Goal: Task Accomplishment & Management: Complete application form

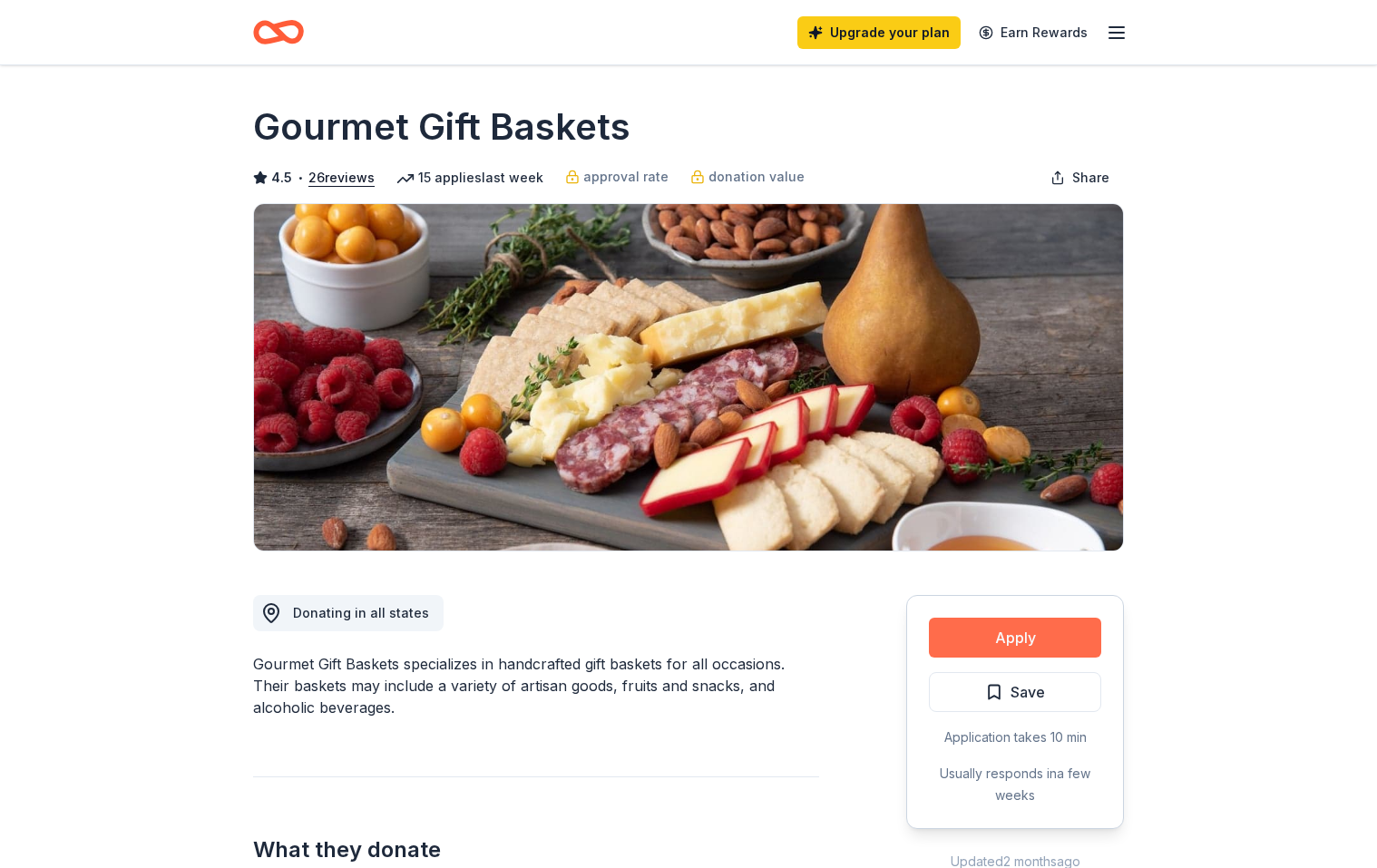
click at [1025, 632] on button "Apply" at bounding box center [1015, 638] width 172 height 40
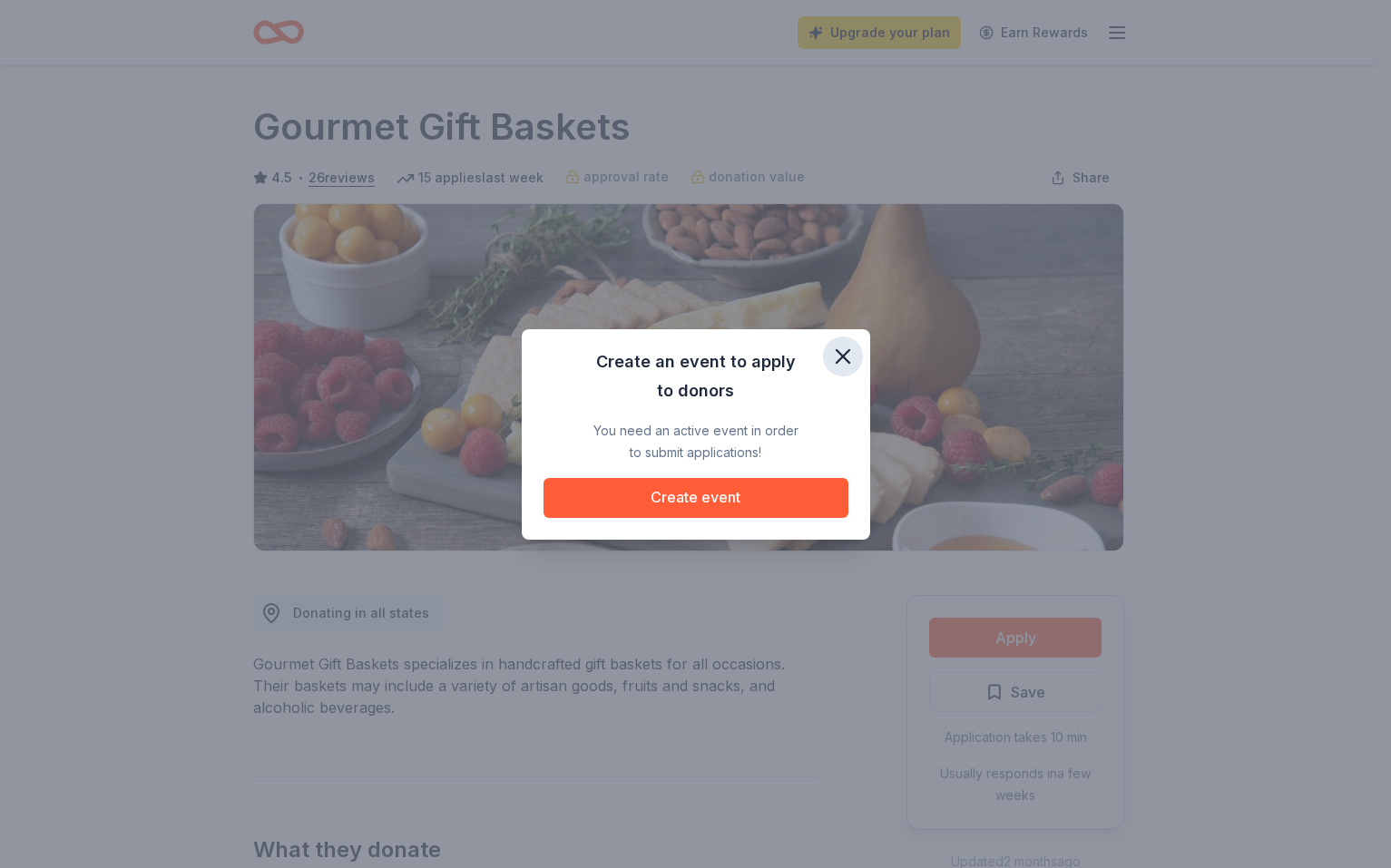
click at [847, 351] on icon "button" at bounding box center [842, 356] width 13 height 13
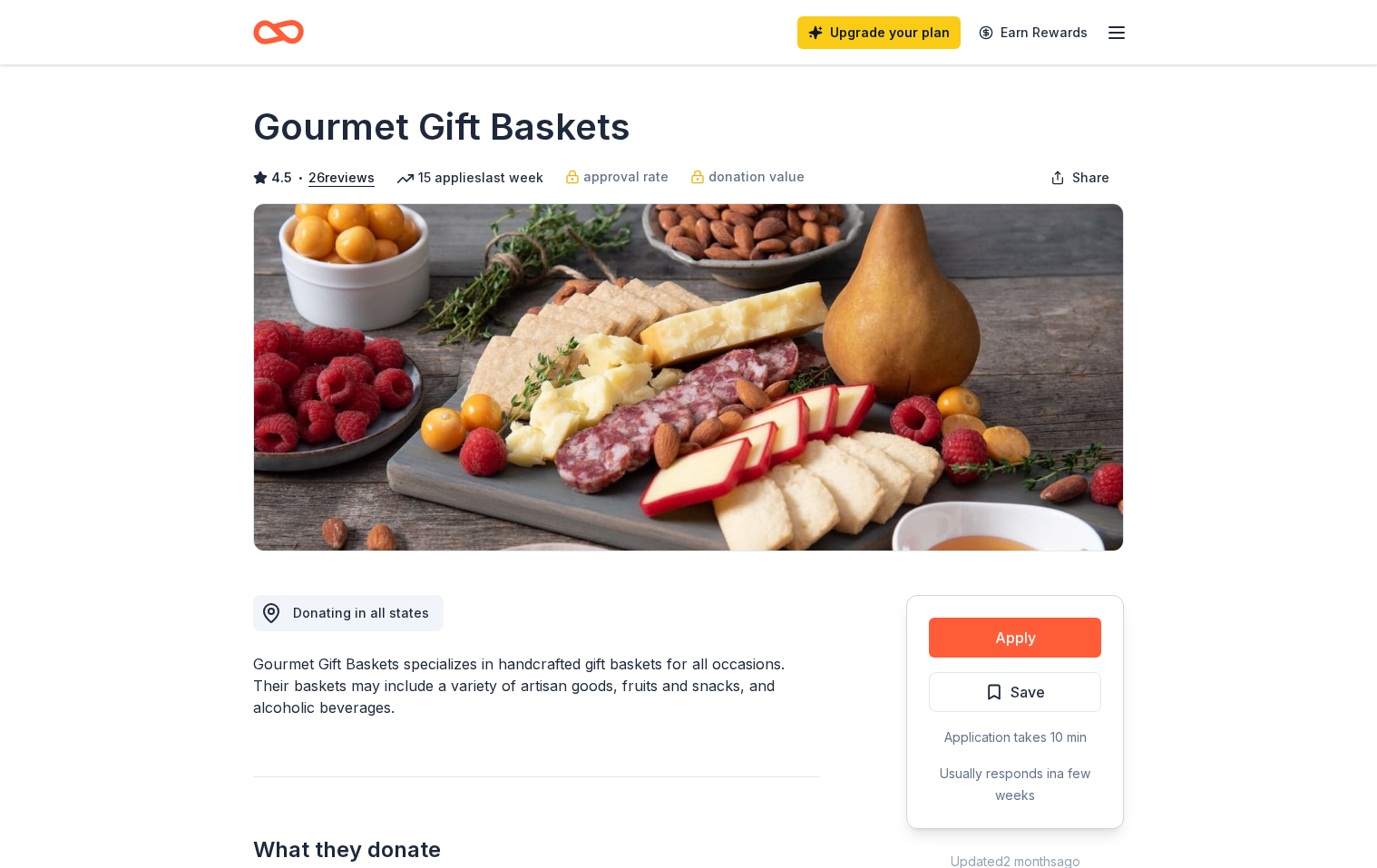
click at [1120, 26] on icon "button" at bounding box center [1117, 33] width 22 height 22
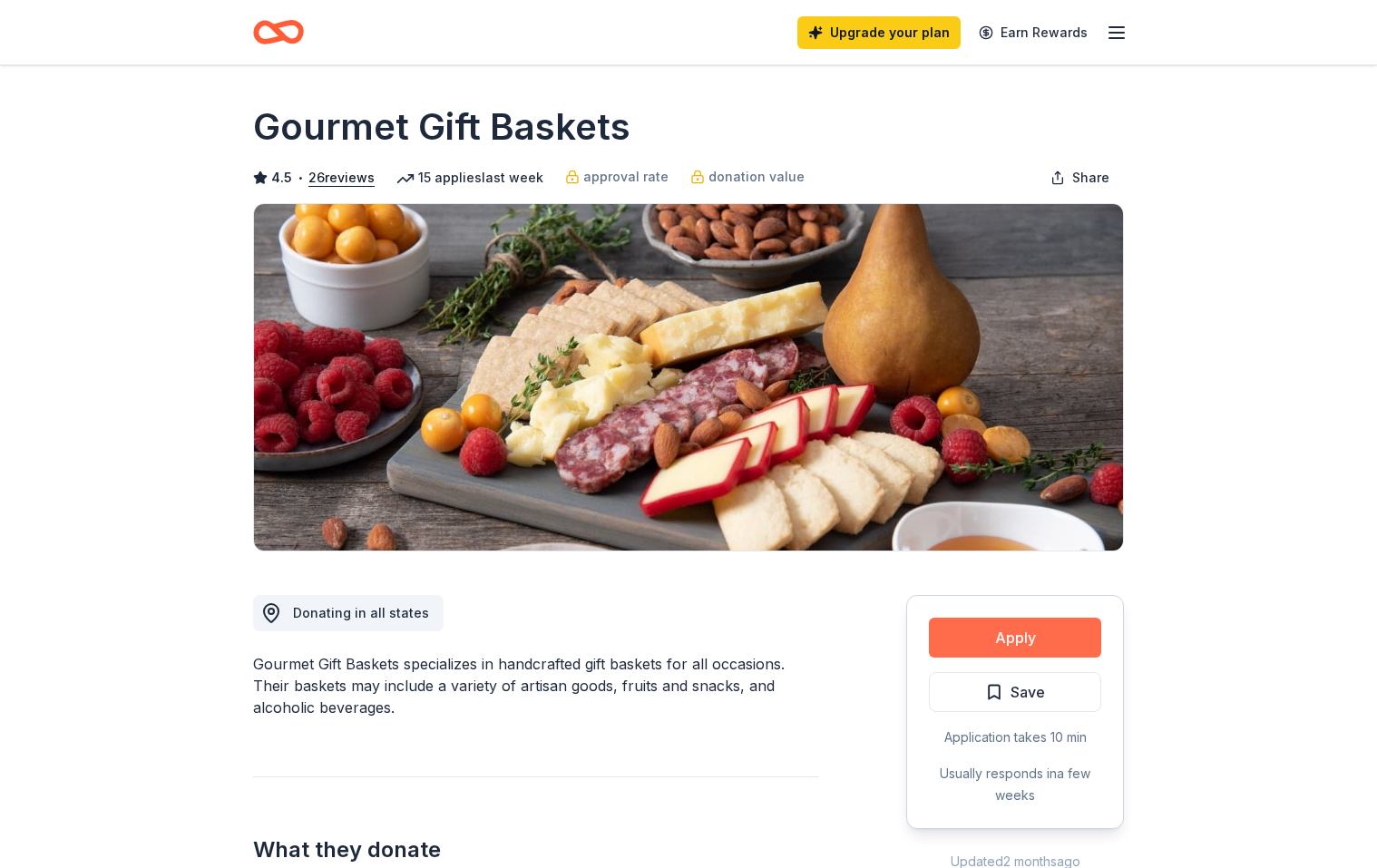
click at [1025, 644] on button "Apply" at bounding box center [1015, 638] width 172 height 40
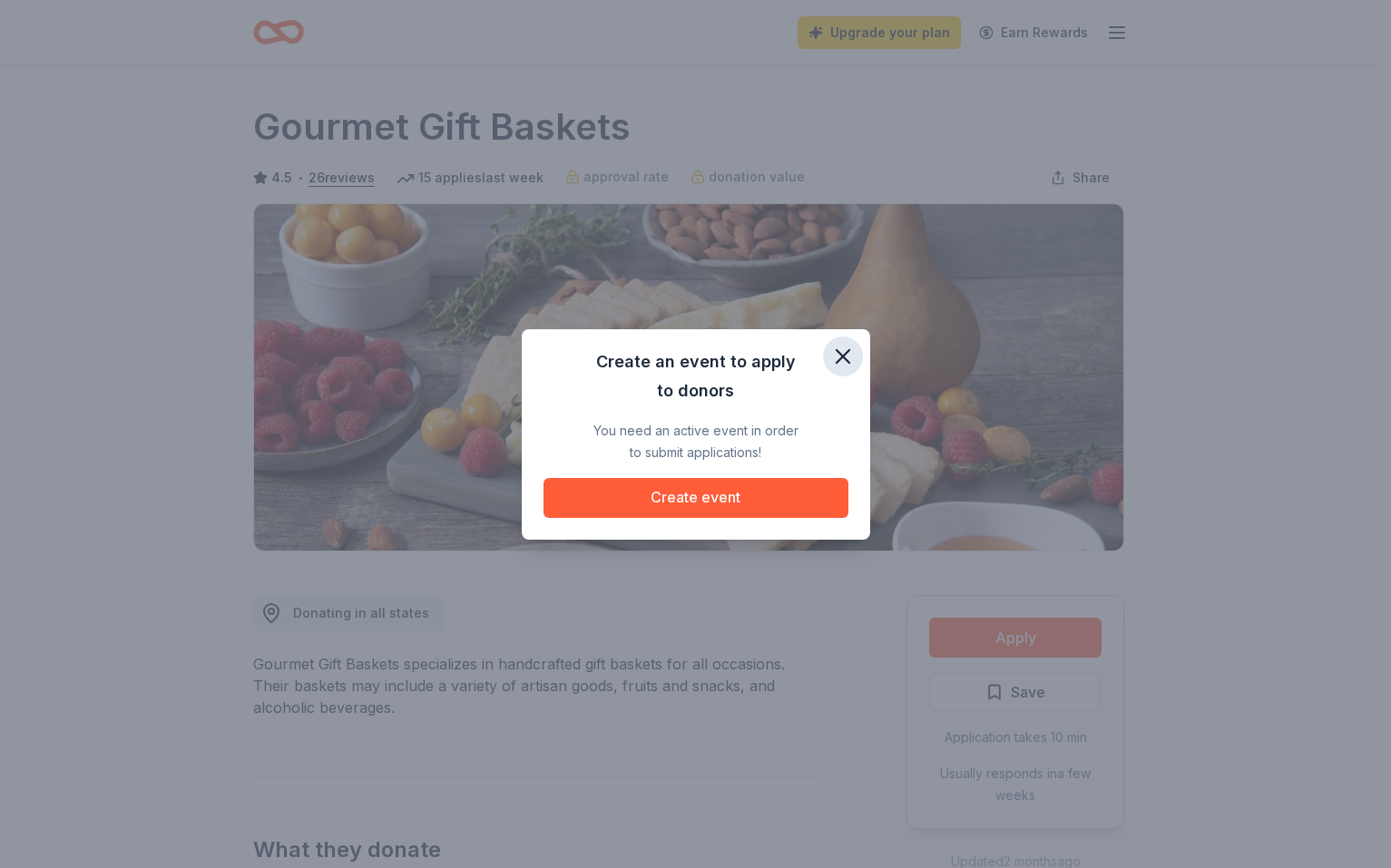
click at [846, 351] on icon "button" at bounding box center [842, 356] width 13 height 13
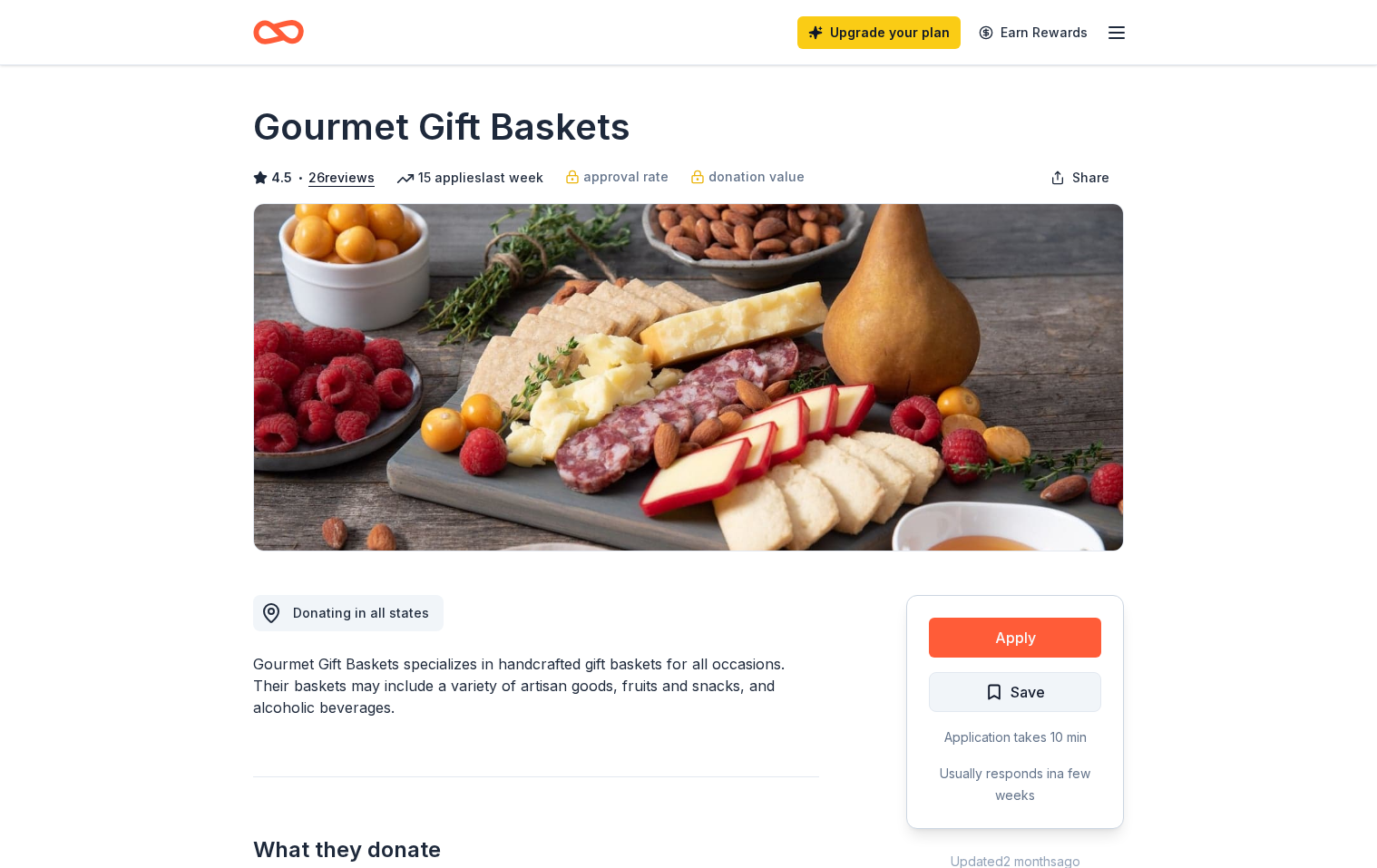
click at [1026, 697] on span "Save" at bounding box center [1027, 692] width 35 height 24
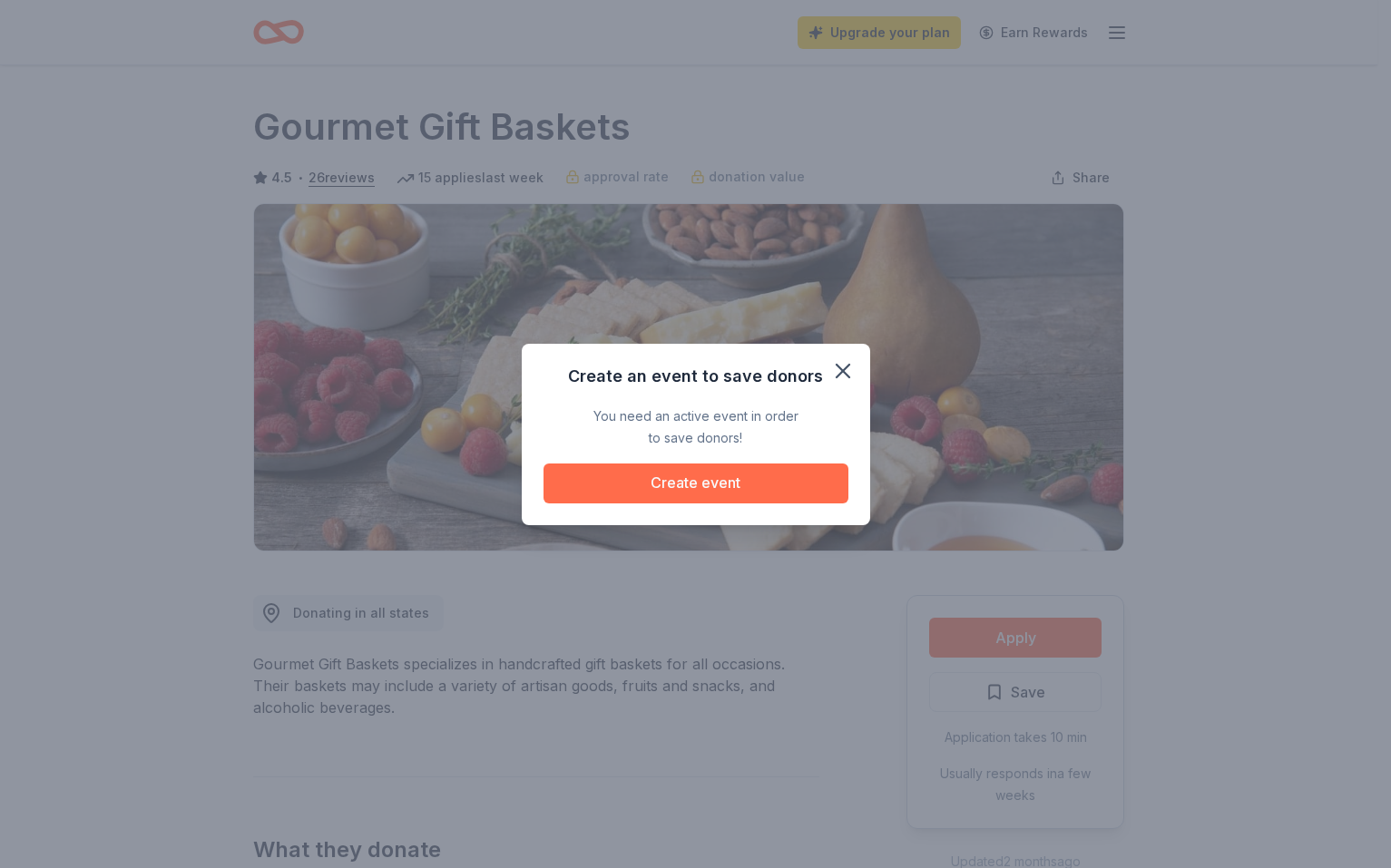
click at [679, 487] on button "Create event" at bounding box center [696, 483] width 304 height 40
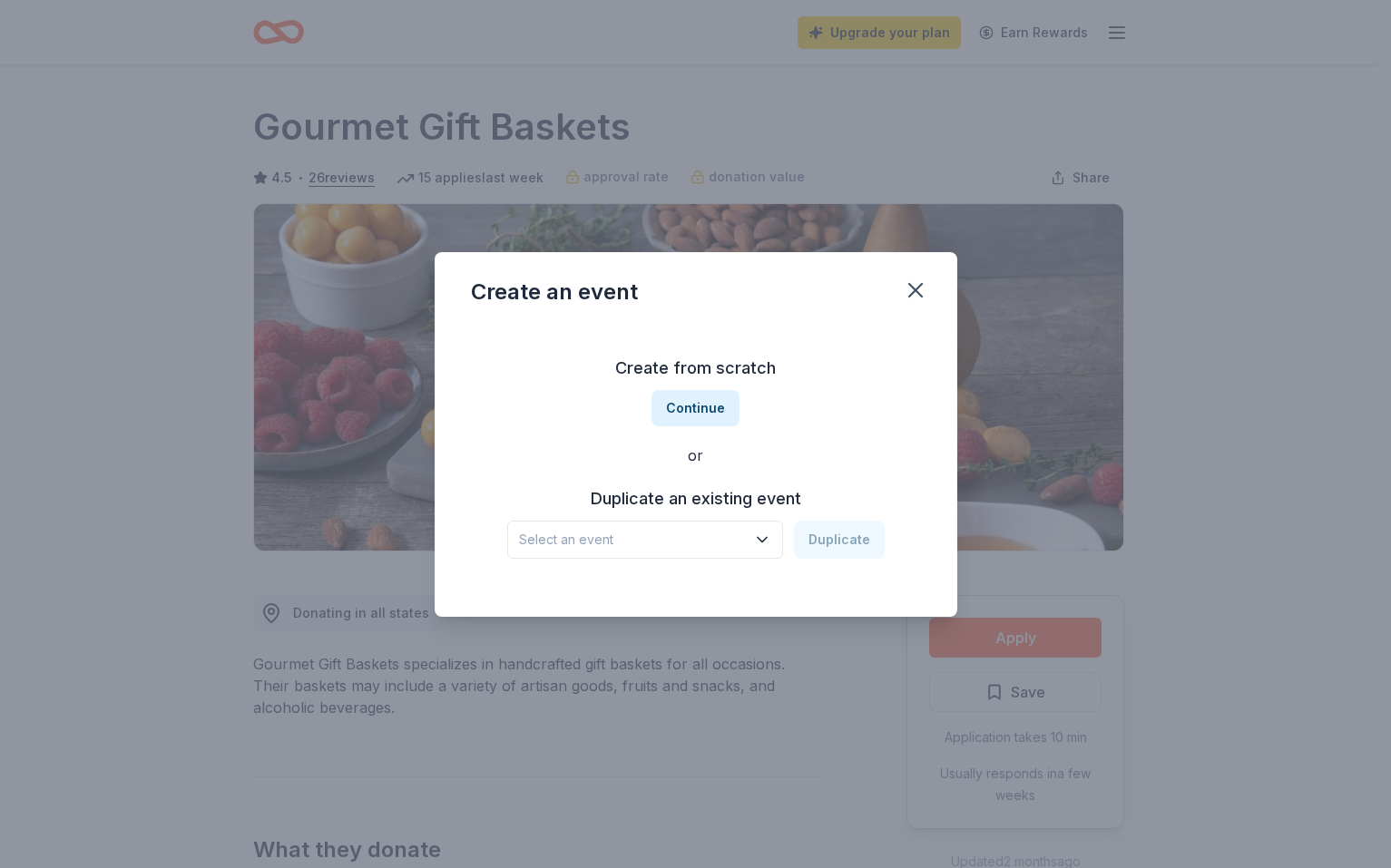
click at [762, 541] on icon "button" at bounding box center [762, 540] width 18 height 18
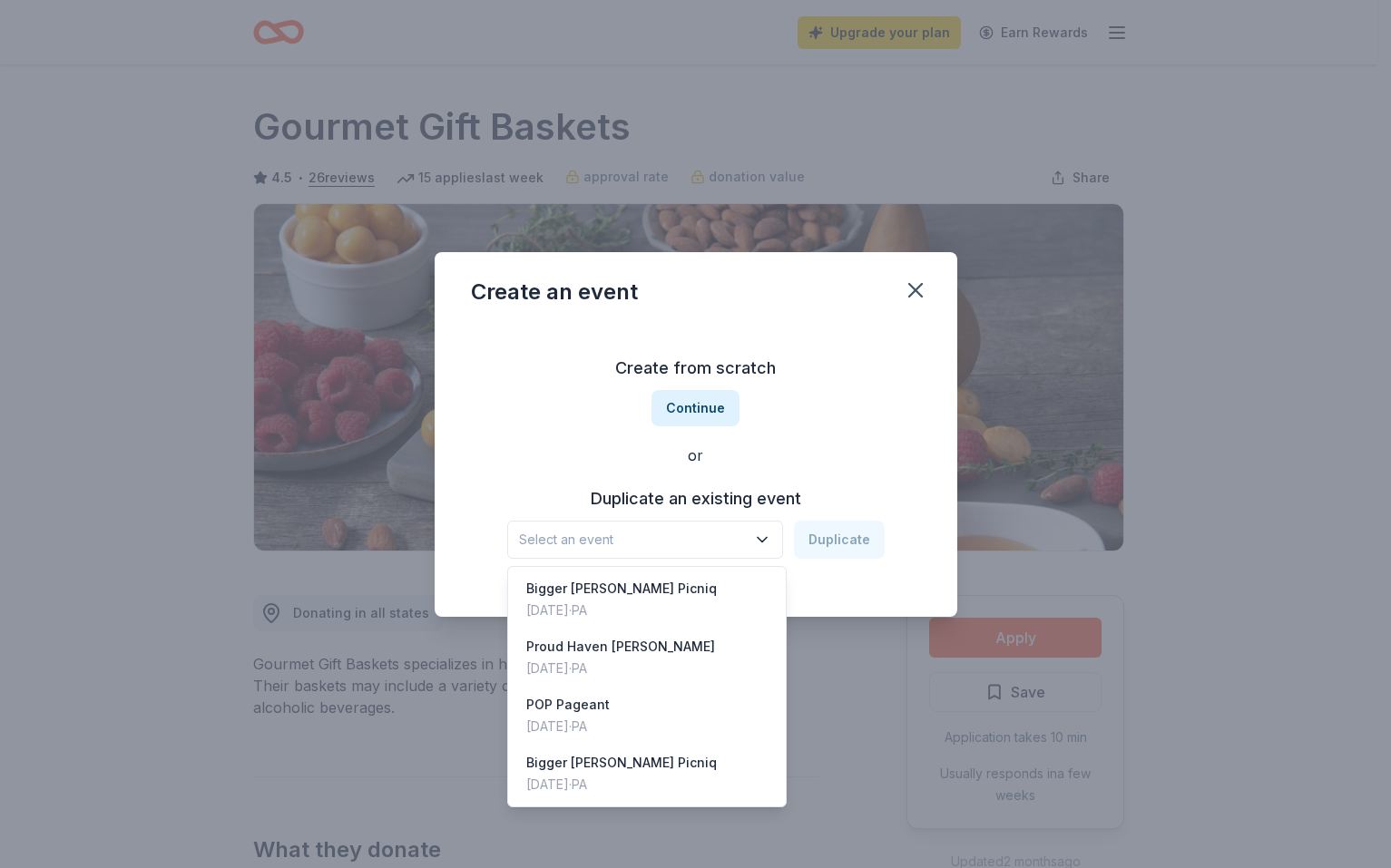
click at [704, 404] on div "Create from scratch Continue or Duplicate an existing event Select an event Dup…" at bounding box center [695, 456] width 450 height 263
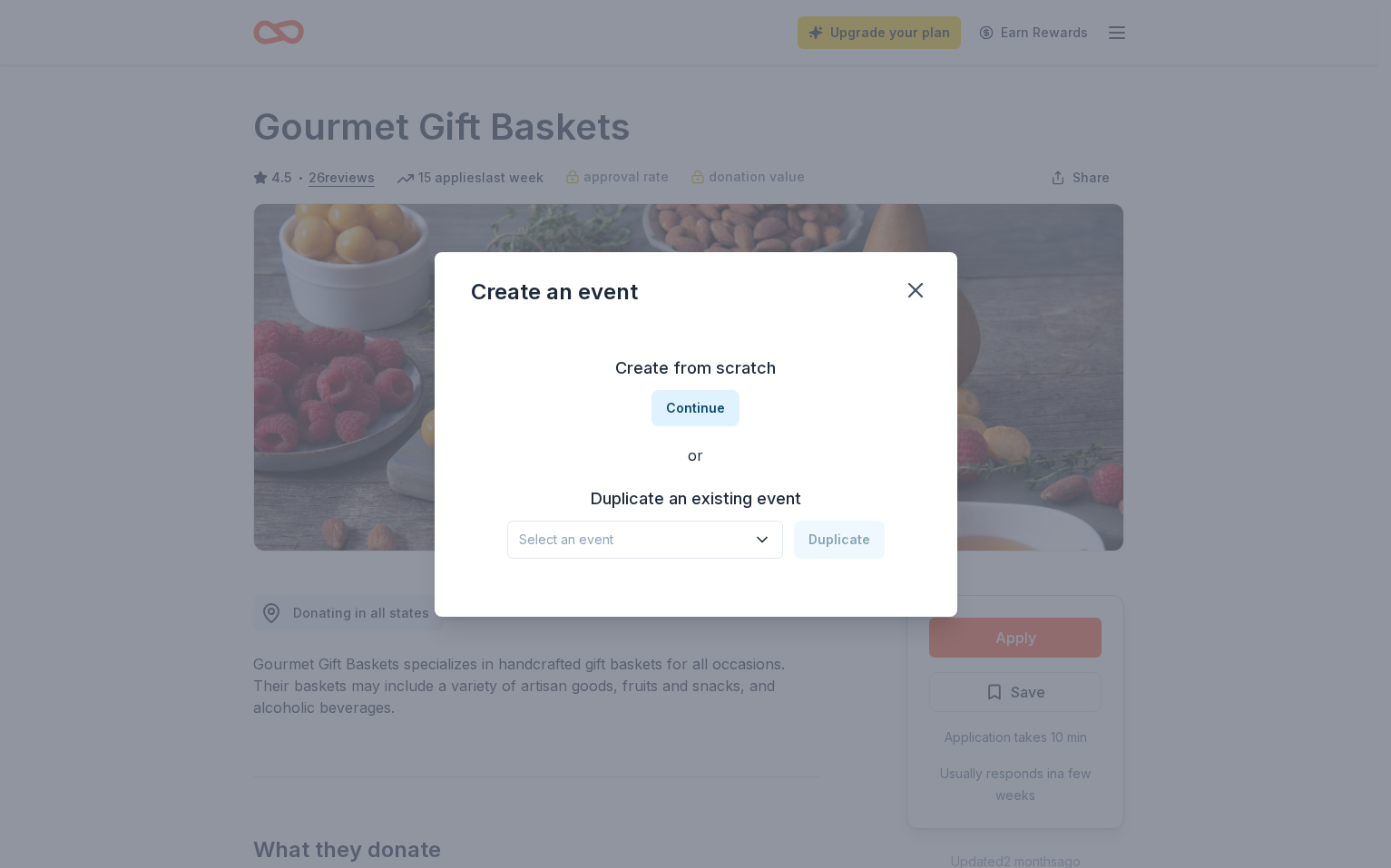
click at [704, 404] on button "Continue" at bounding box center [695, 408] width 88 height 37
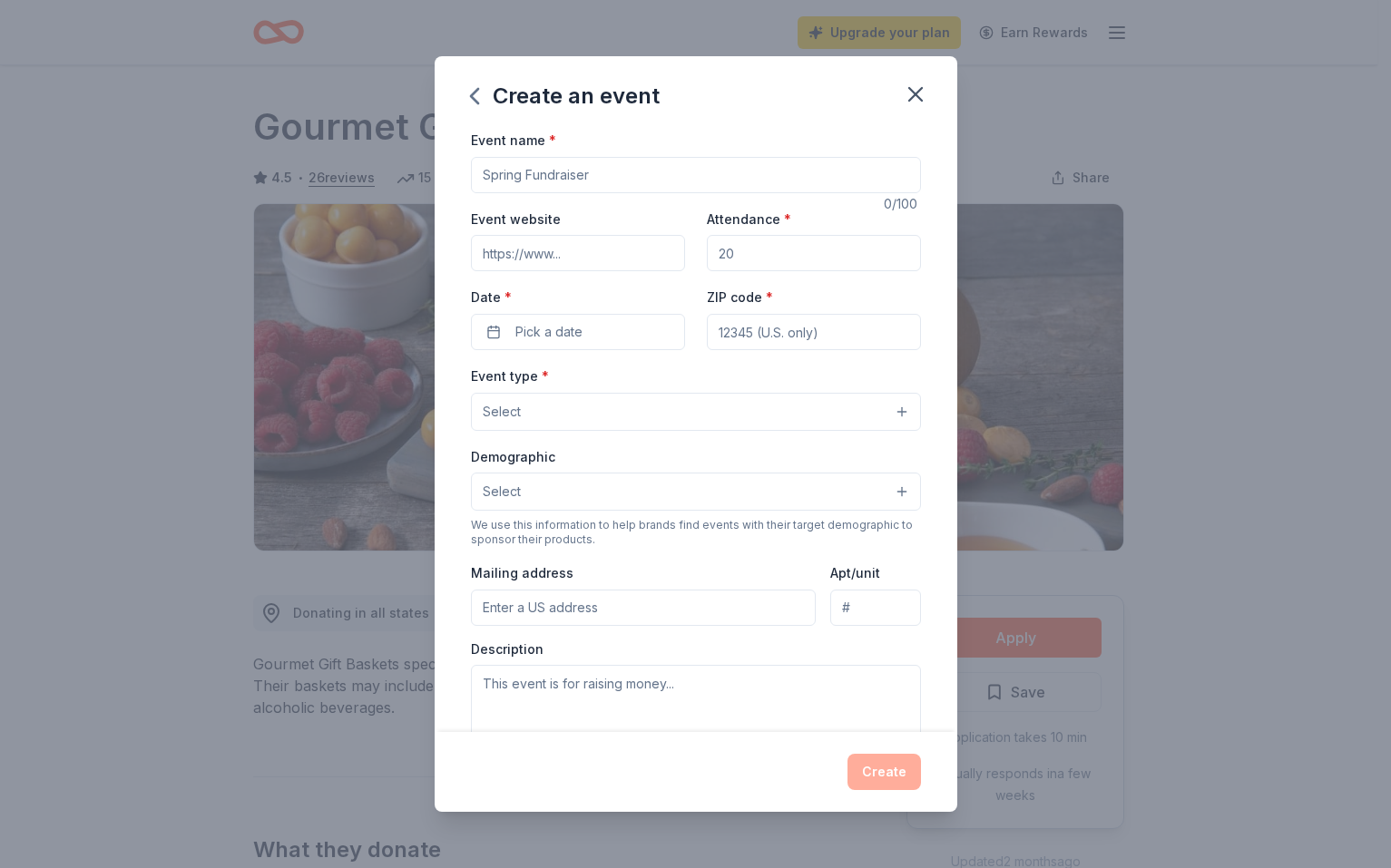
click at [552, 178] on input "Event name *" at bounding box center [695, 175] width 450 height 37
click at [555, 179] on input "Event name *" at bounding box center [695, 175] width 450 height 37
click at [589, 173] on input "Event name *" at bounding box center [695, 175] width 450 height 37
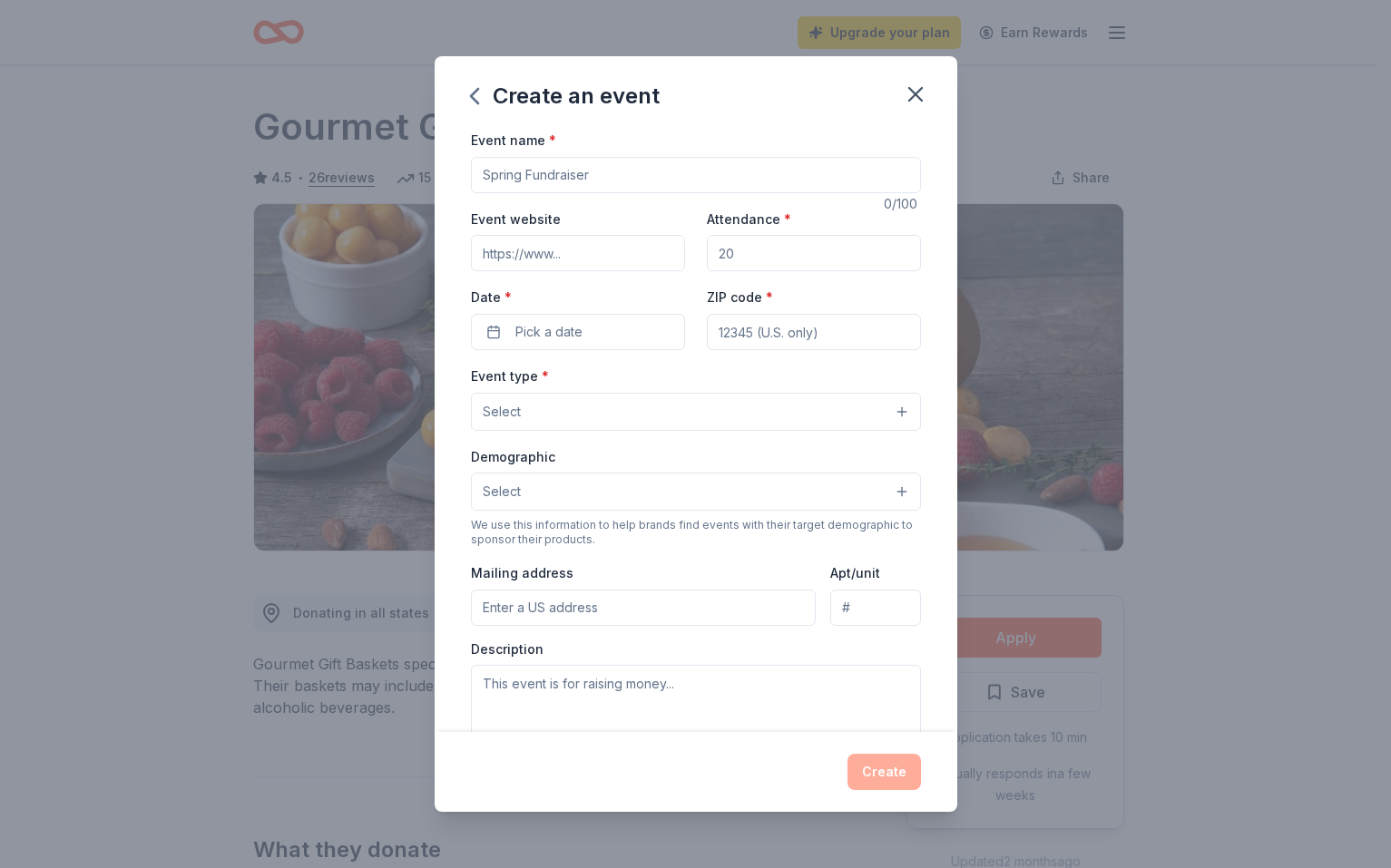
click at [590, 173] on input "Event name *" at bounding box center [695, 175] width 450 height 37
click at [591, 173] on input "Event name *" at bounding box center [695, 175] width 450 height 37
click at [592, 173] on input "Event name *" at bounding box center [695, 175] width 450 height 37
type input "Beacon of Hope Fundrasier"
click at [567, 259] on input "Event website" at bounding box center [577, 253] width 215 height 37
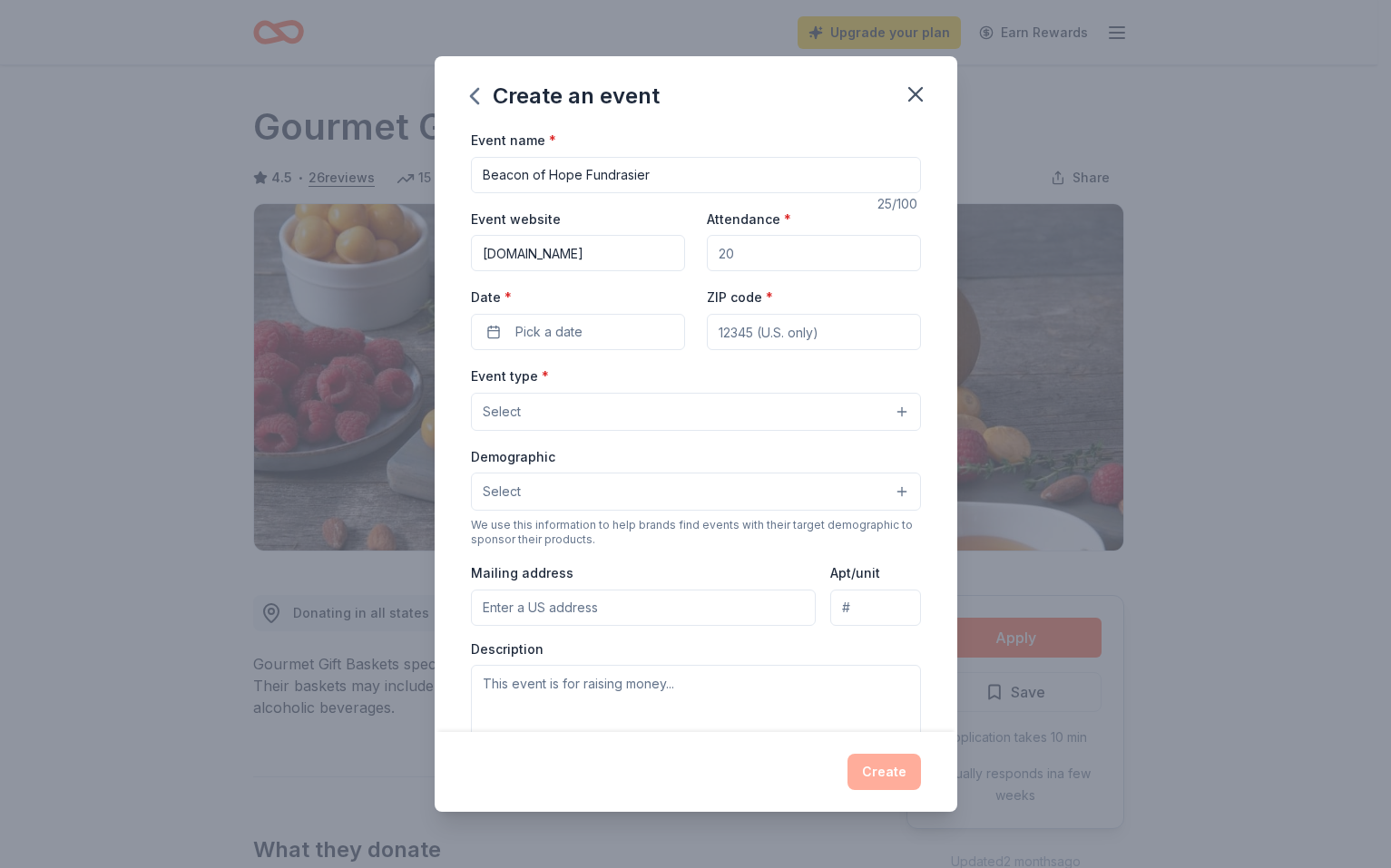
type input "[DOMAIN_NAME]"
click at [782, 259] on input "Attendance *" at bounding box center [814, 253] width 215 height 37
type input "150"
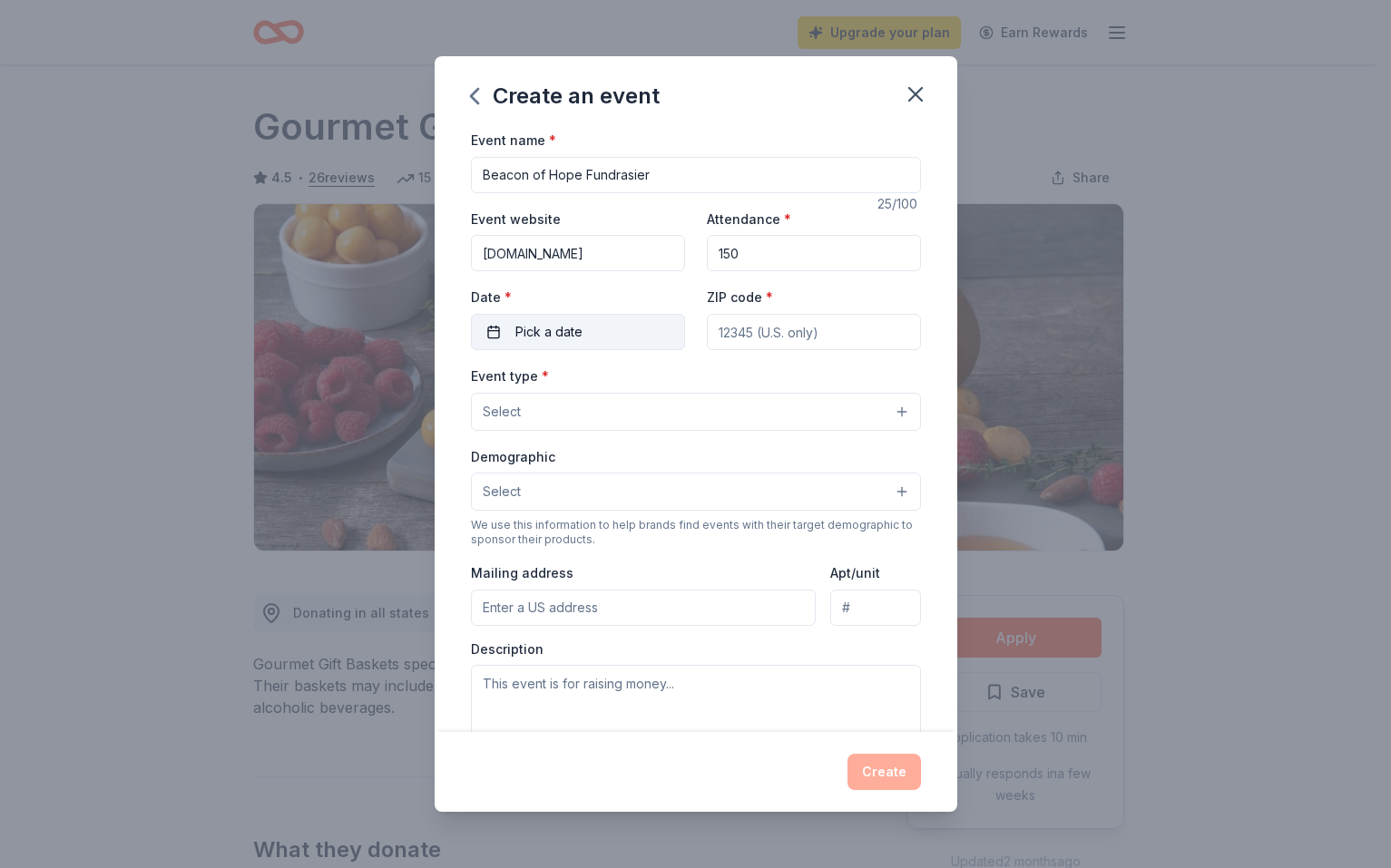
click at [561, 328] on span "Pick a date" at bounding box center [549, 332] width 67 height 22
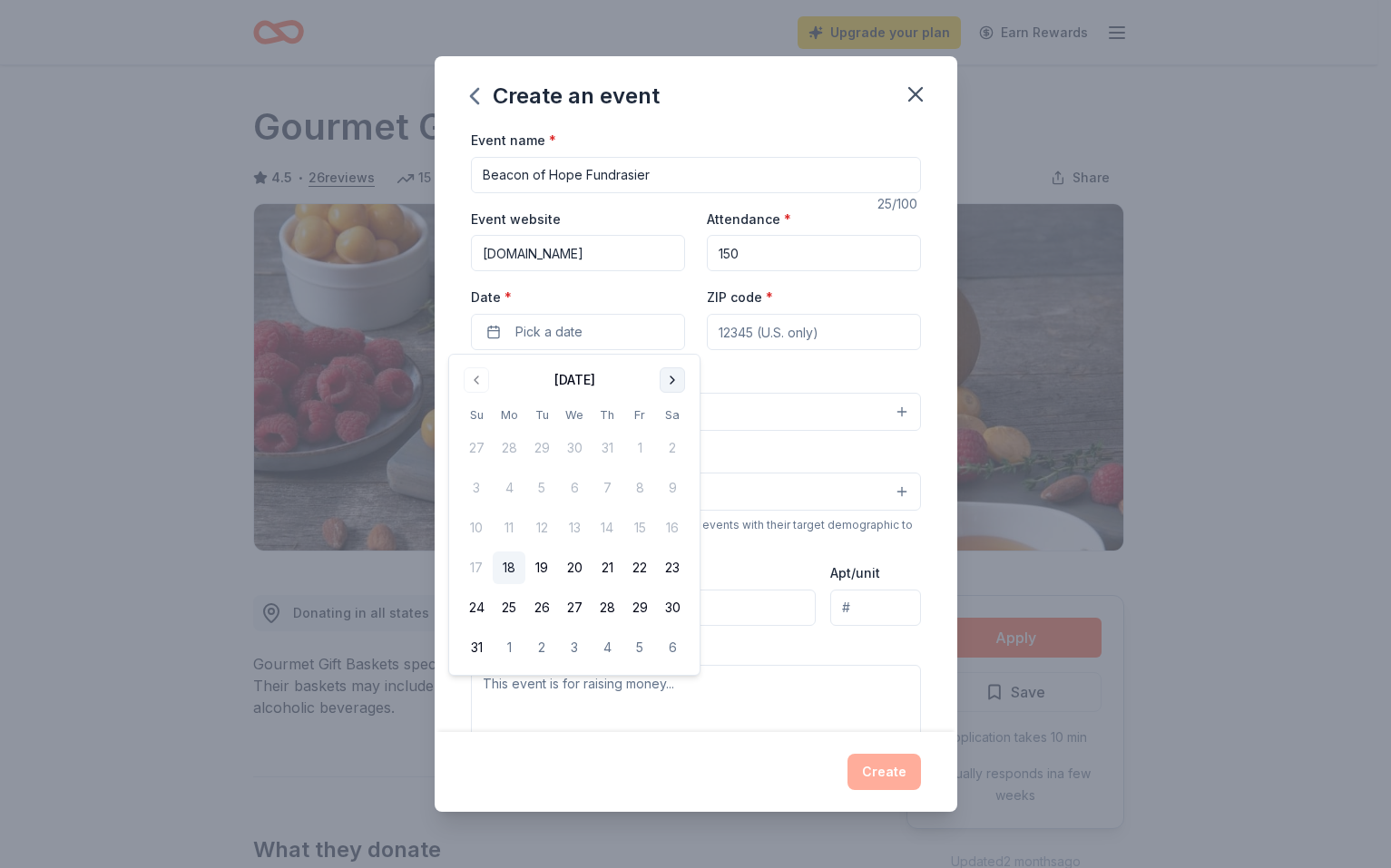
click at [677, 384] on button "Go to next month" at bounding box center [672, 381] width 26 height 26
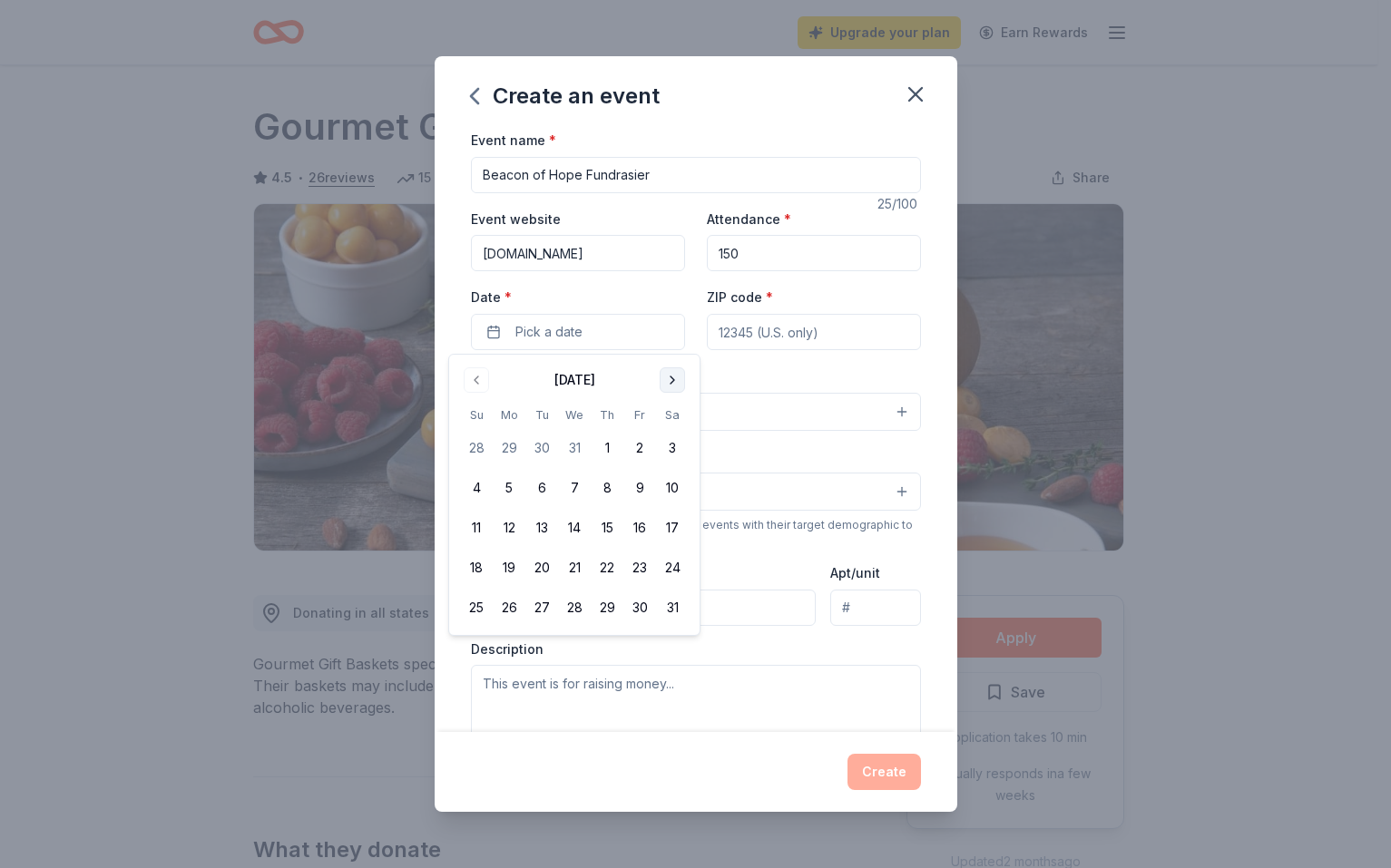
click at [677, 384] on button "Go to next month" at bounding box center [672, 381] width 26 height 26
click at [673, 441] on button "2" at bounding box center [671, 448] width 33 height 33
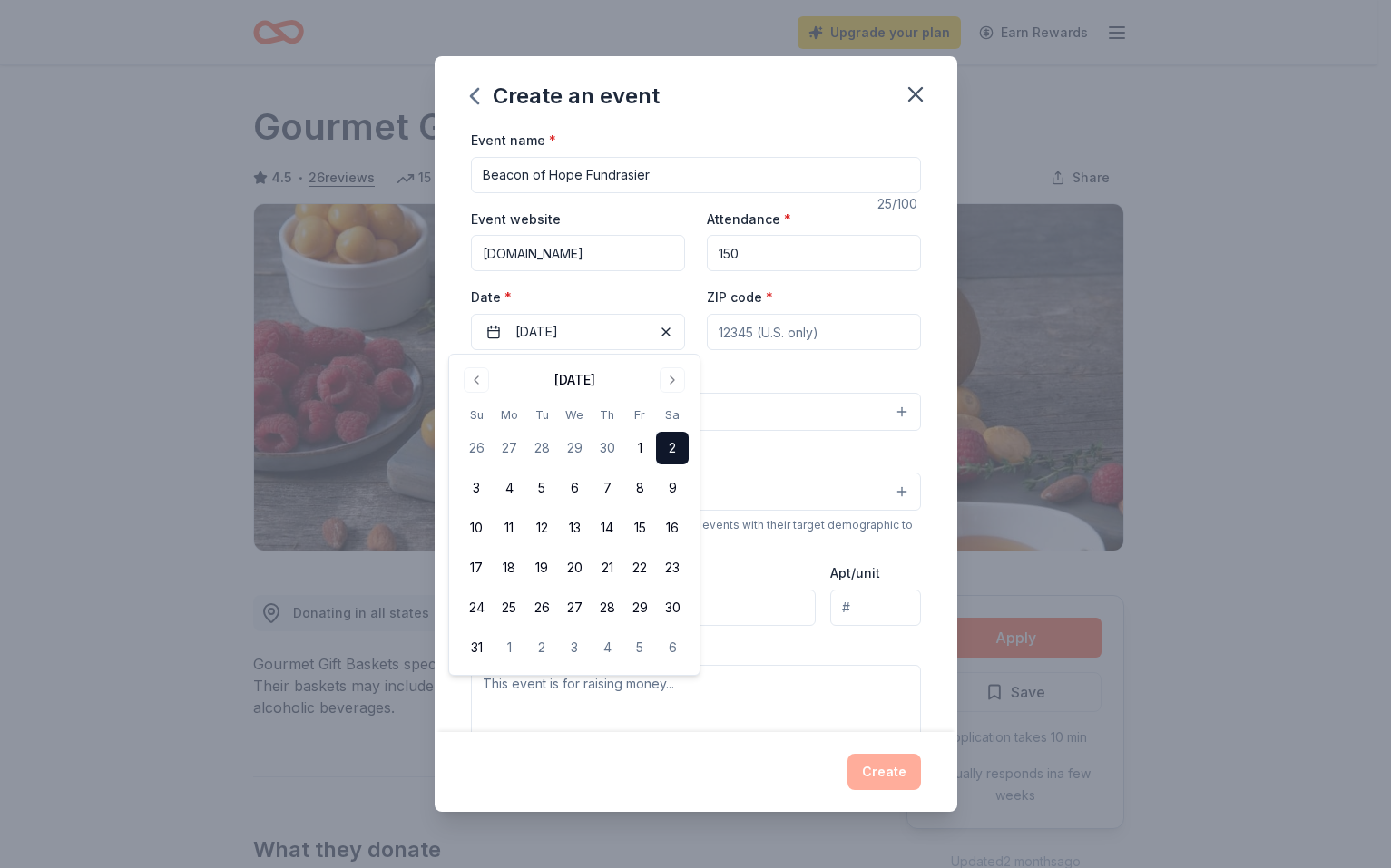
click at [813, 328] on input "ZIP code *" at bounding box center [814, 331] width 215 height 37
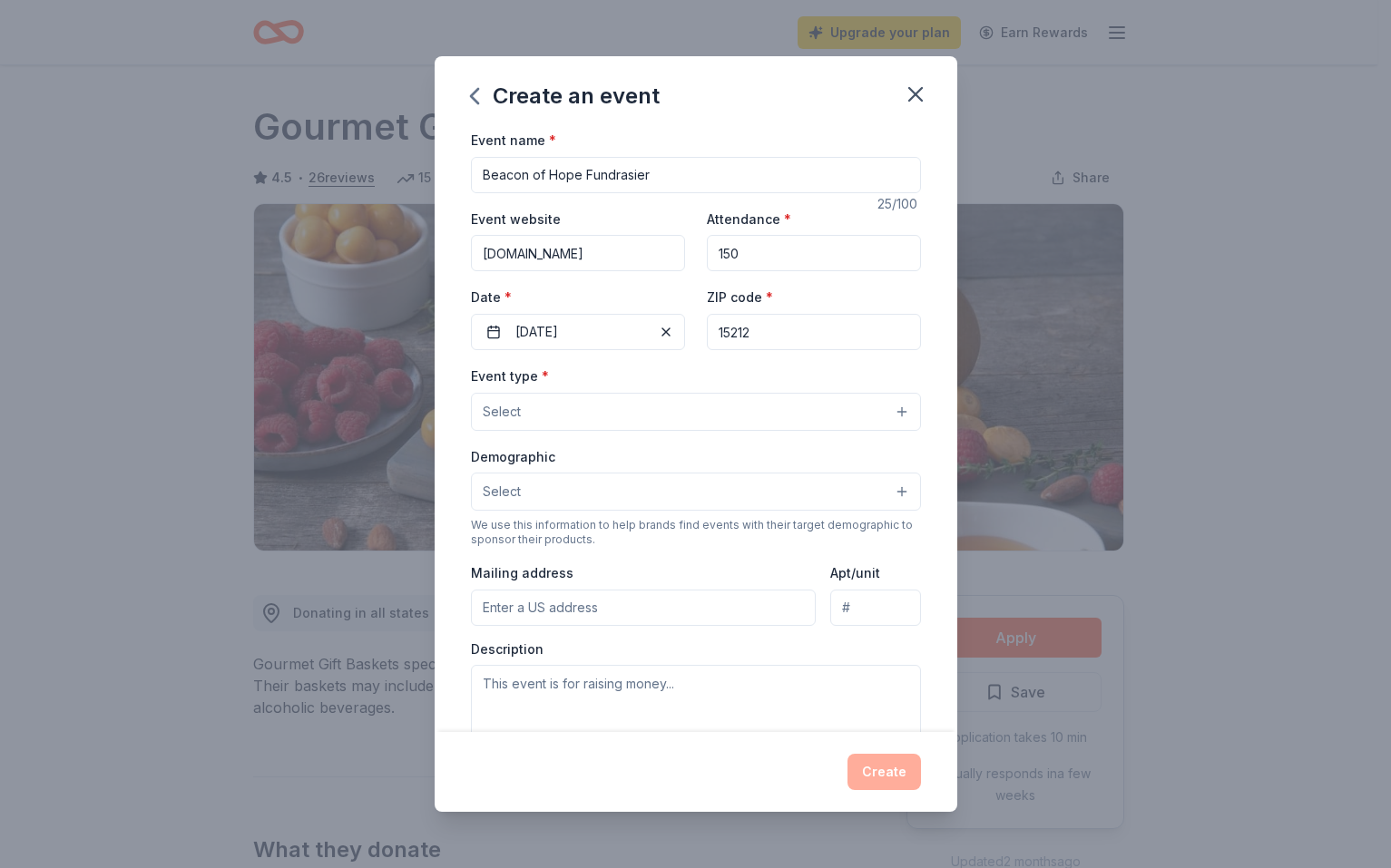
type input "15212"
click at [745, 423] on button "Select" at bounding box center [695, 411] width 450 height 39
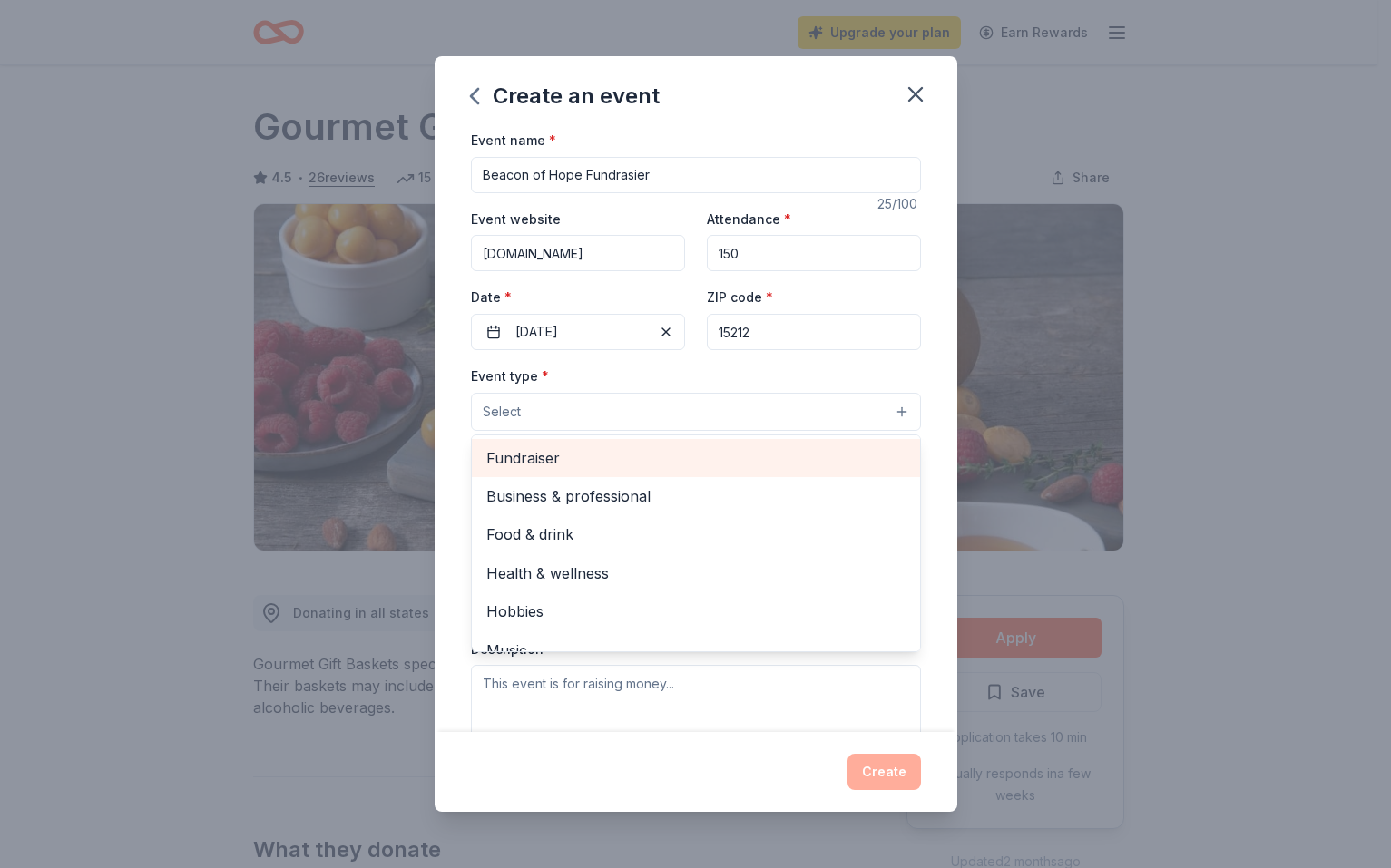
click at [589, 460] on span "Fundraiser" at bounding box center [696, 458] width 419 height 24
click at [593, 460] on span "Business & professional" at bounding box center [696, 460] width 419 height 24
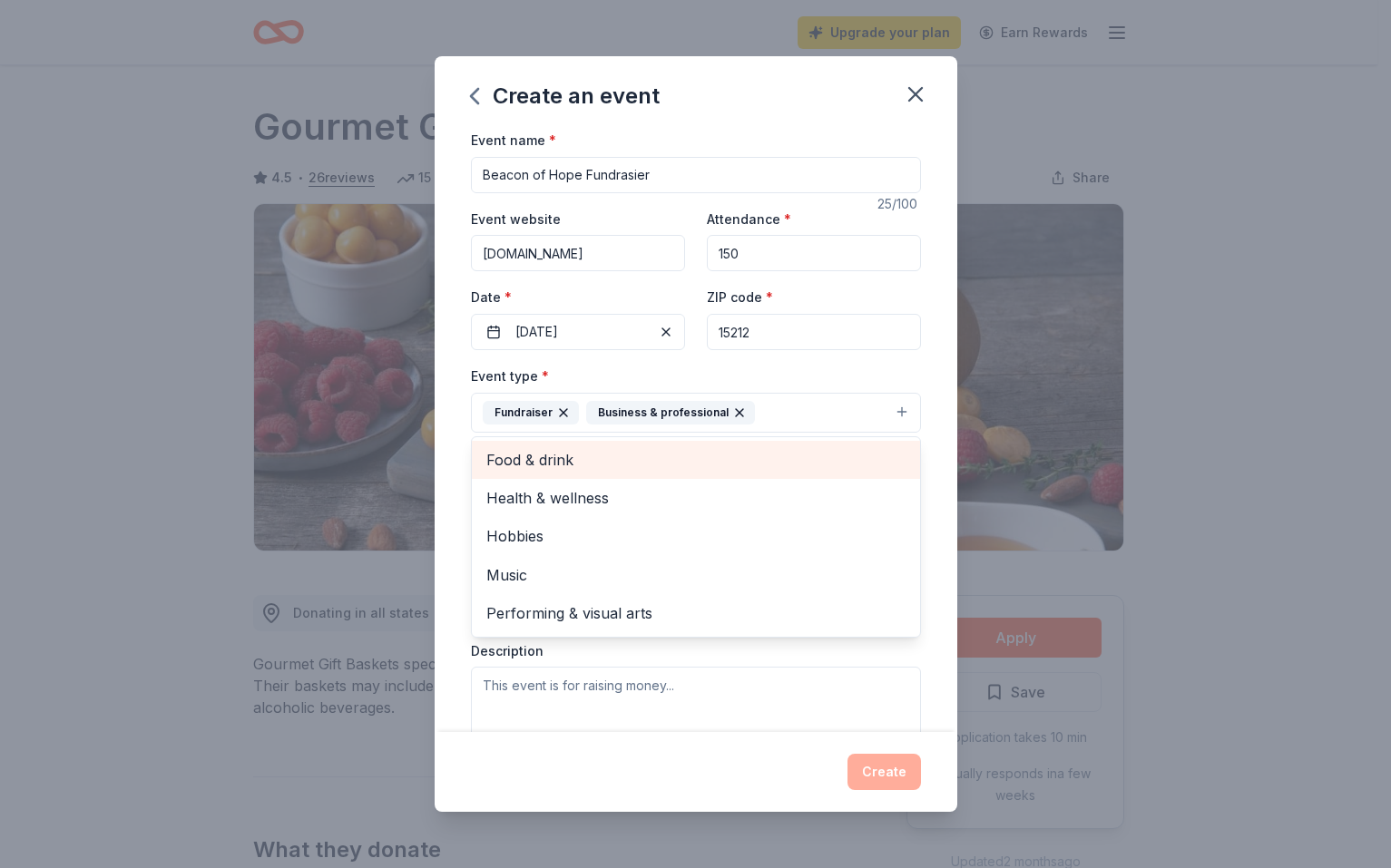
click at [583, 463] on span "Food & drink" at bounding box center [696, 460] width 419 height 24
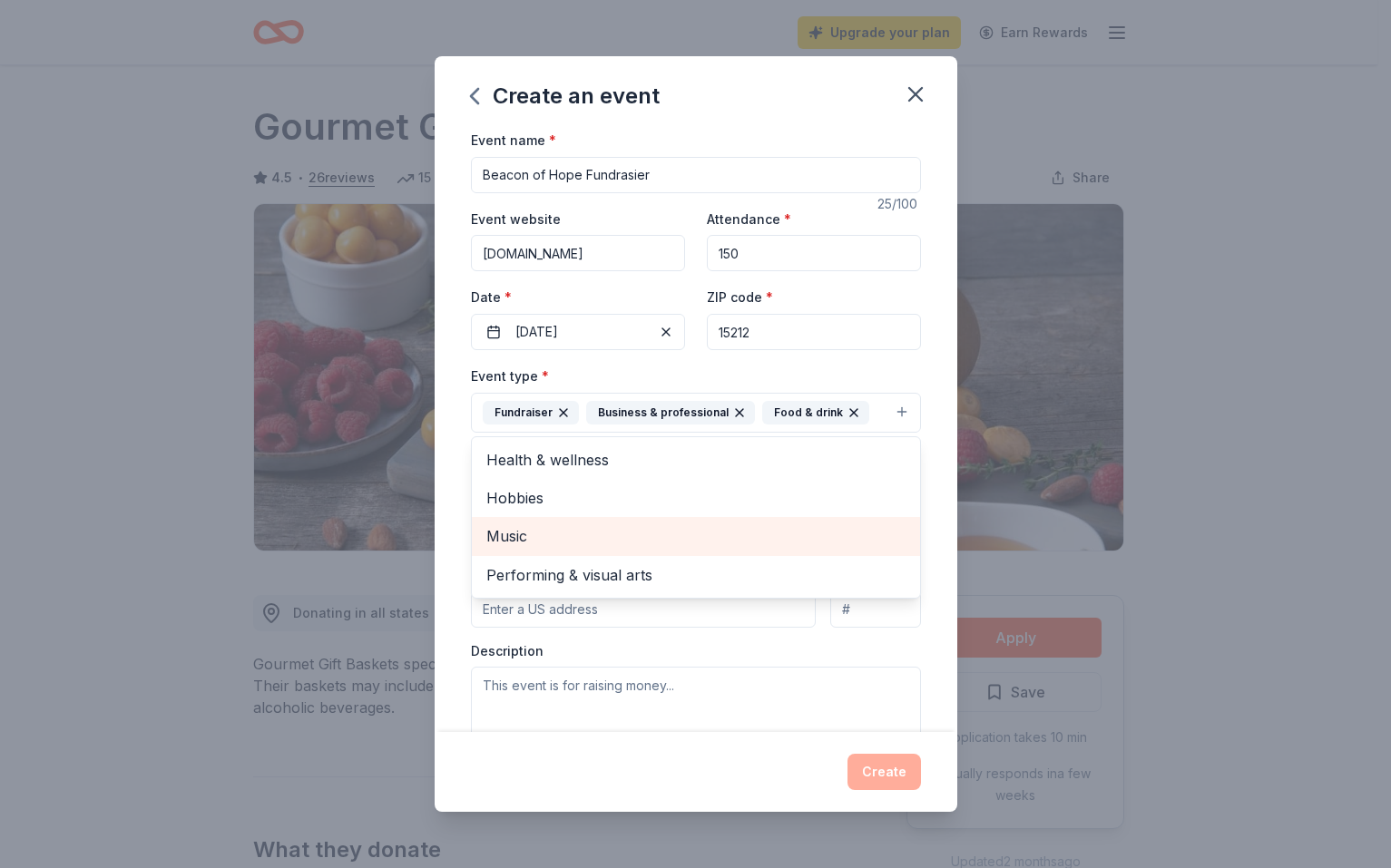
click at [520, 537] on span "Music" at bounding box center [696, 536] width 419 height 24
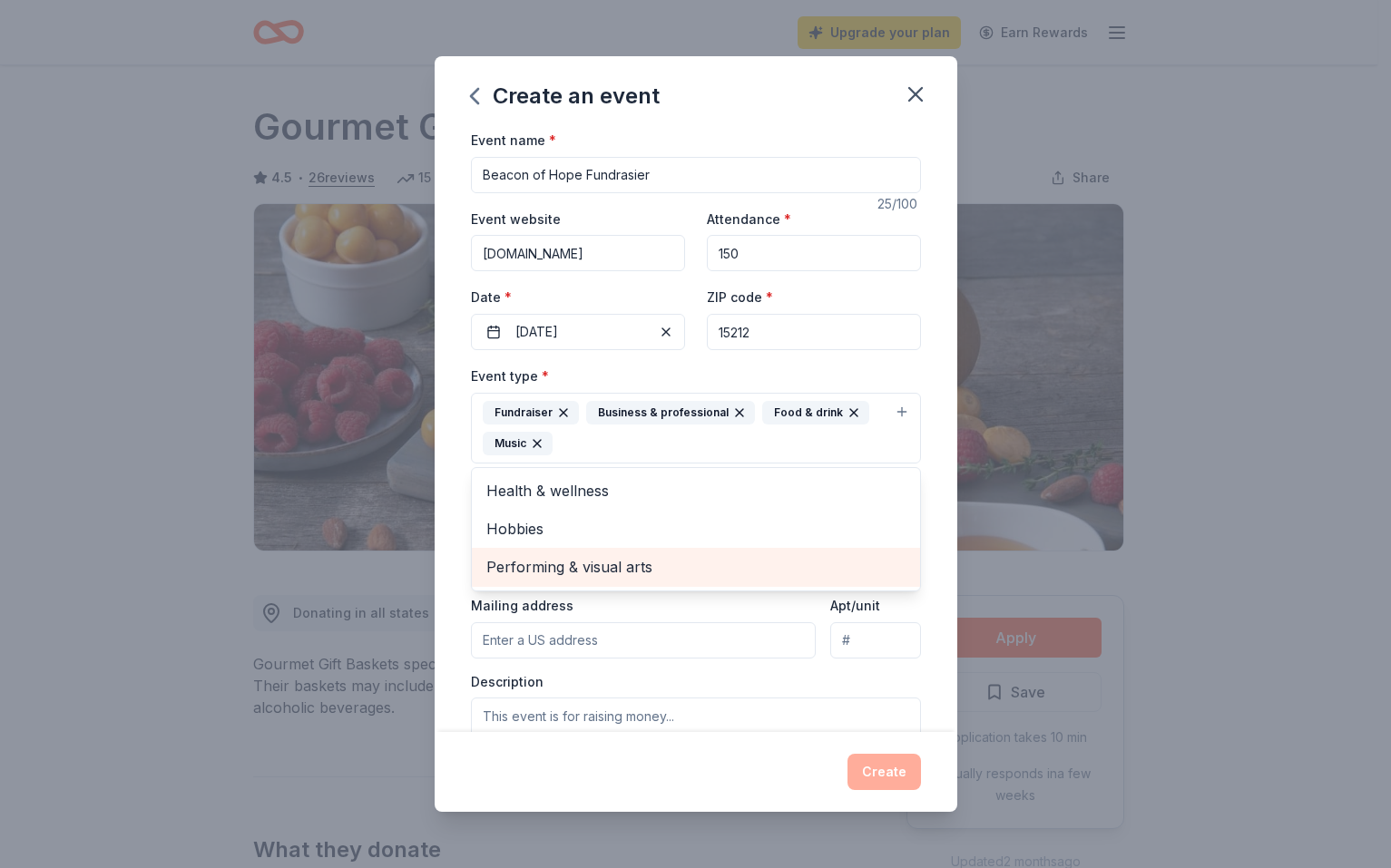
click at [533, 569] on span "Performing & visual arts" at bounding box center [696, 567] width 419 height 24
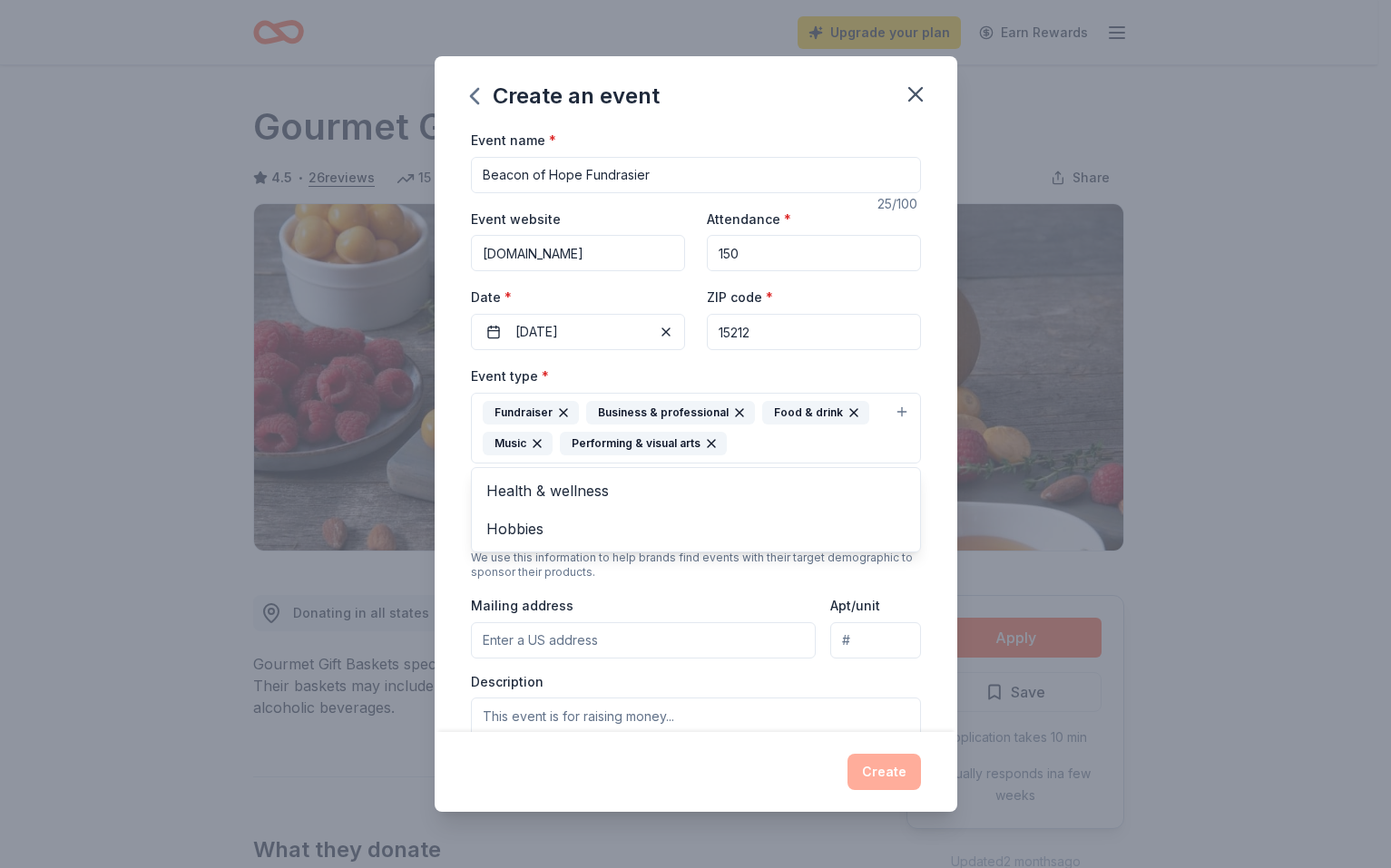
click at [649, 587] on div "Event type * Fundraiser Business & professional Food & drink Music Performing &…" at bounding box center [695, 571] width 450 height 414
click at [718, 534] on button "Select" at bounding box center [695, 524] width 450 height 39
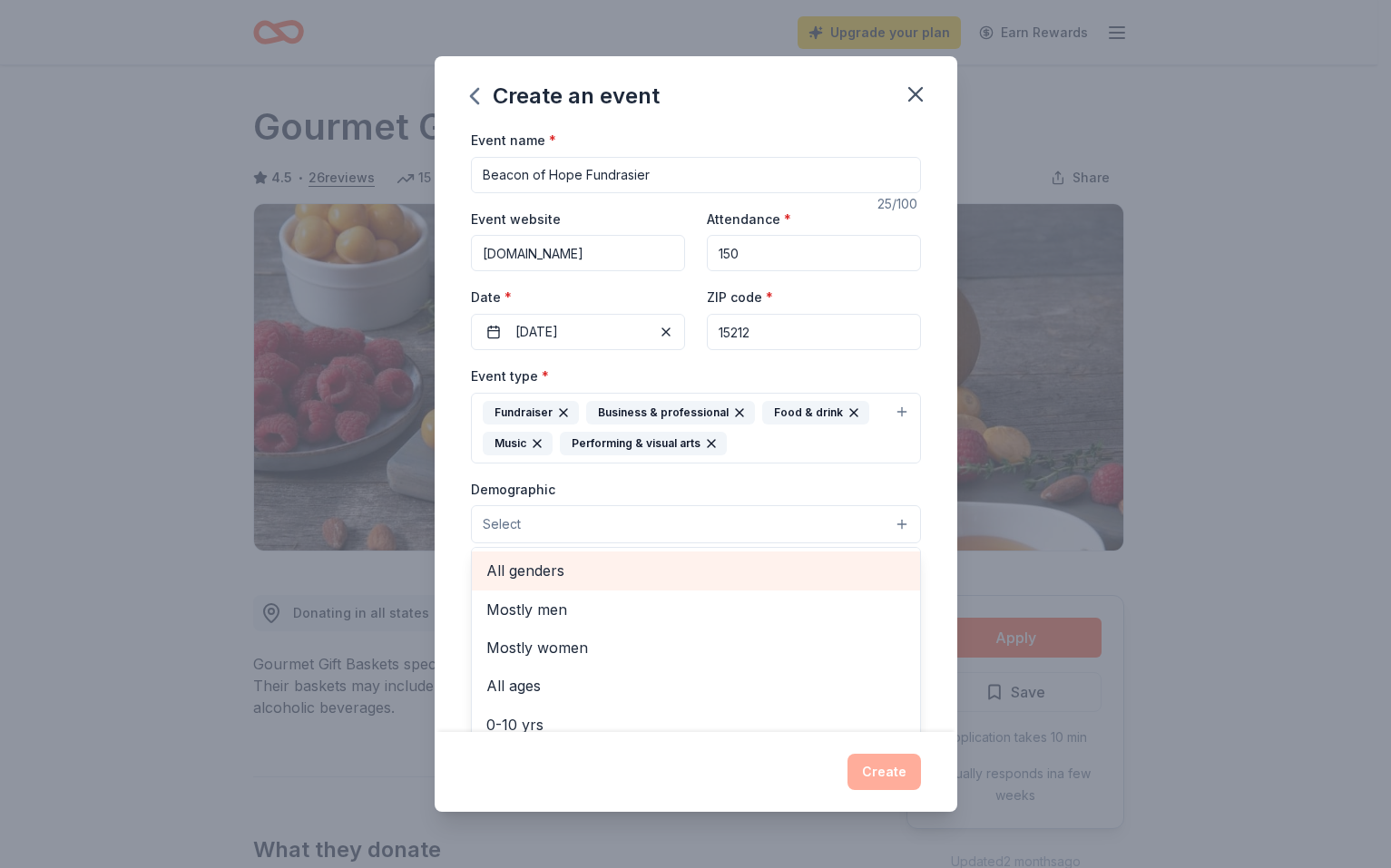
click at [535, 578] on span "All genders" at bounding box center [696, 570] width 419 height 24
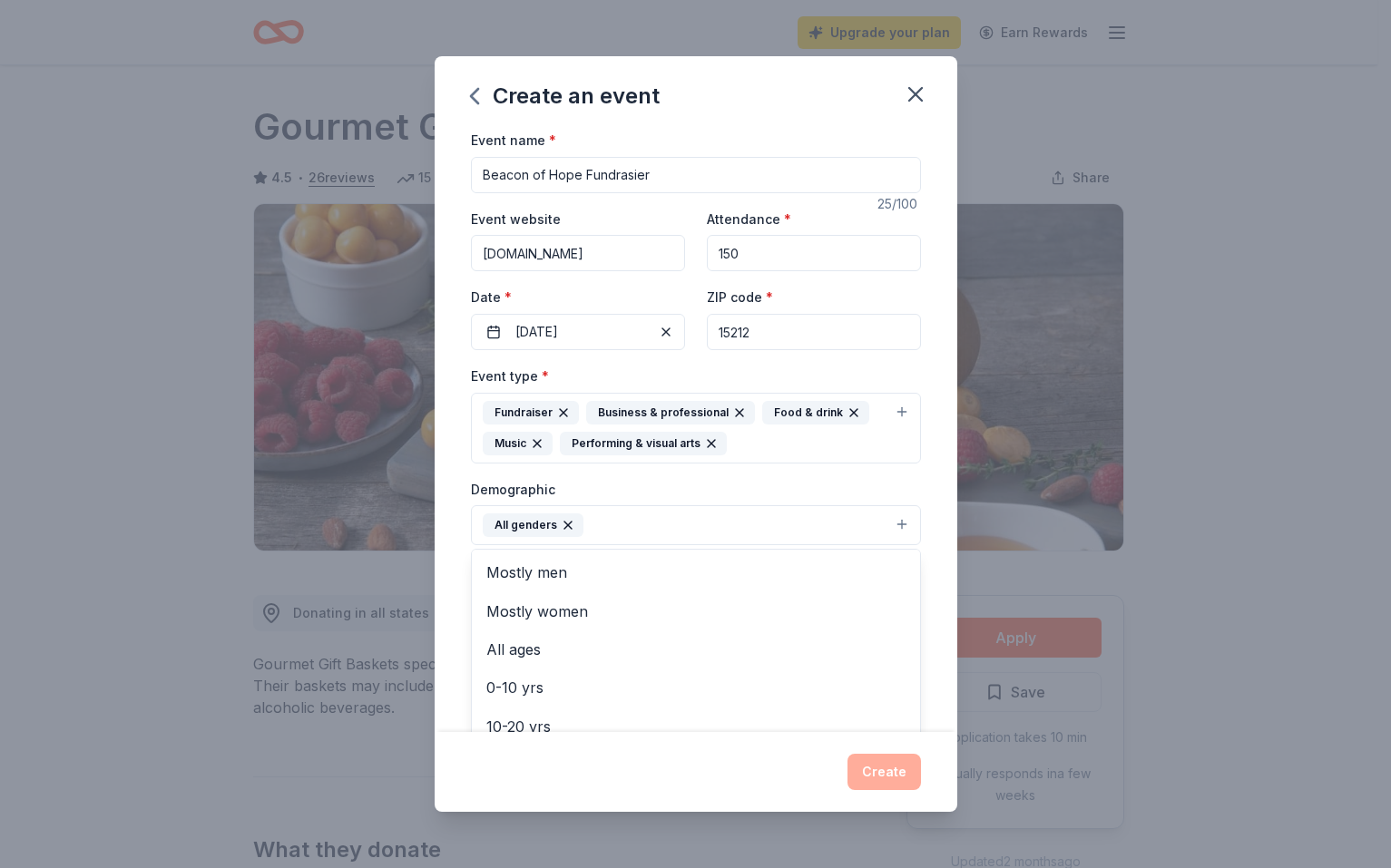
click at [794, 490] on div "Demographic All genders Mostly men Mostly women All ages [DEMOGRAPHIC_DATA] yrs…" at bounding box center [695, 512] width 450 height 68
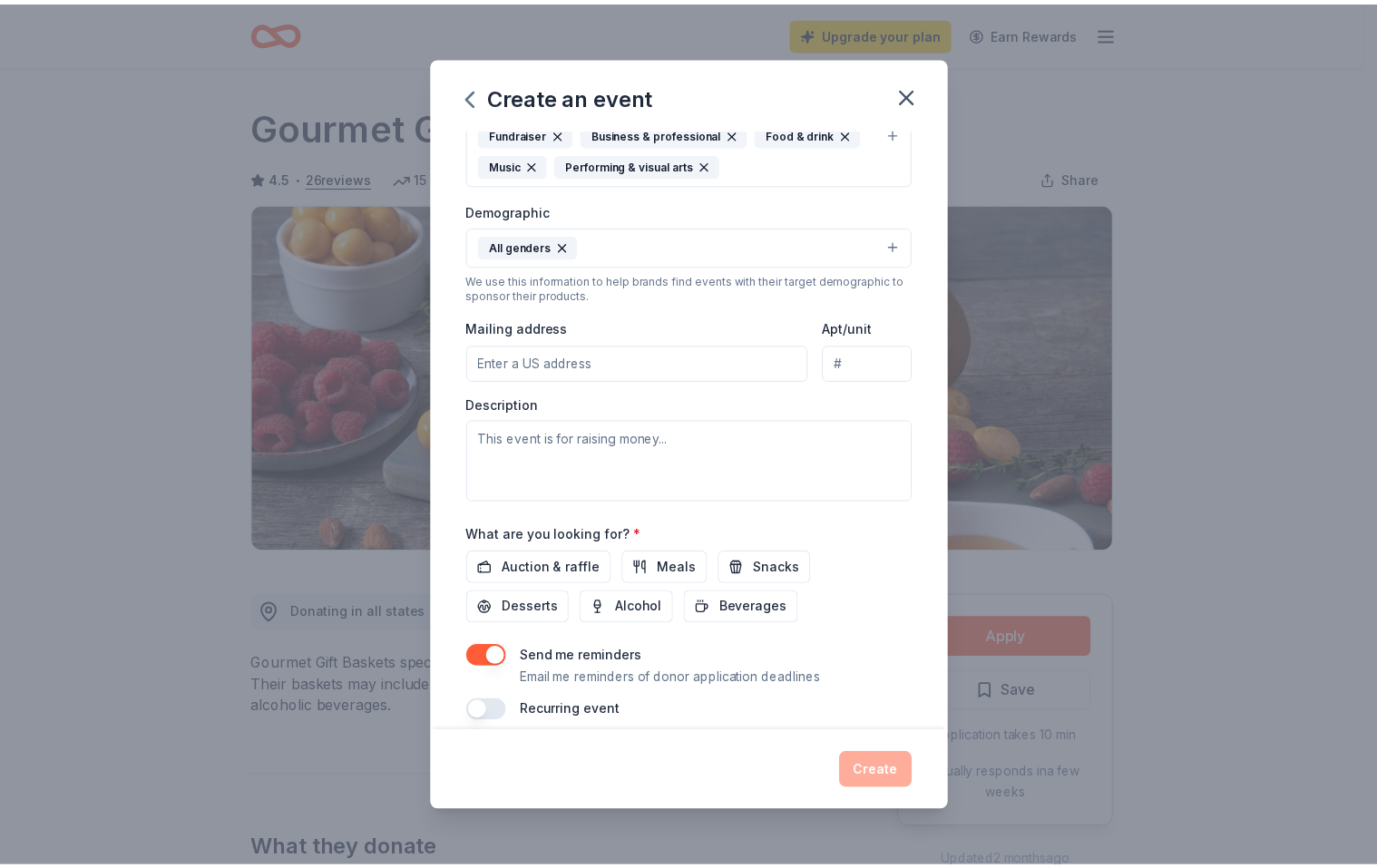
scroll to position [299, 0]
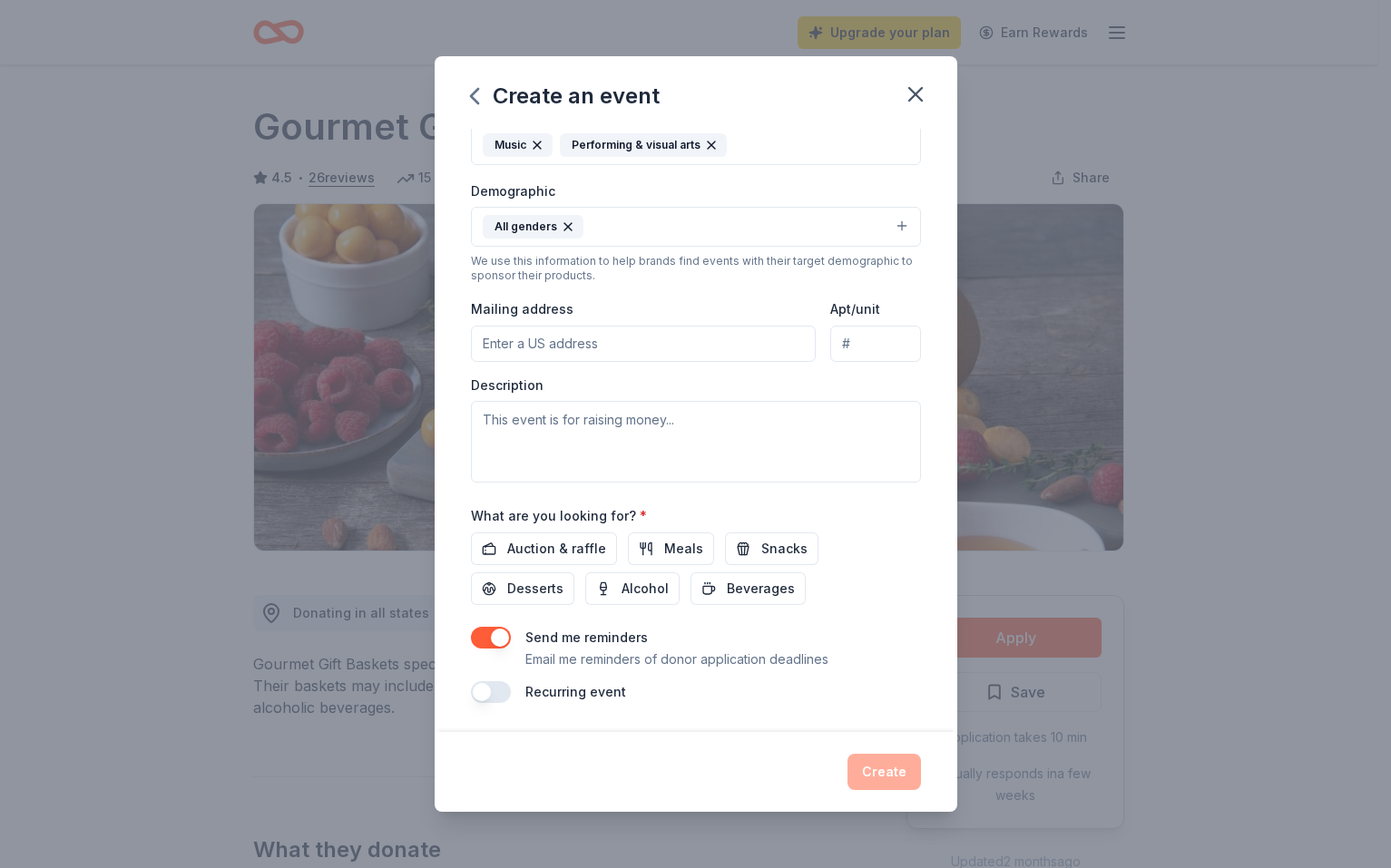
click at [611, 343] on input "Mailing address" at bounding box center [644, 343] width 346 height 37
type input "[STREET_ADDRESS][US_STATE]"
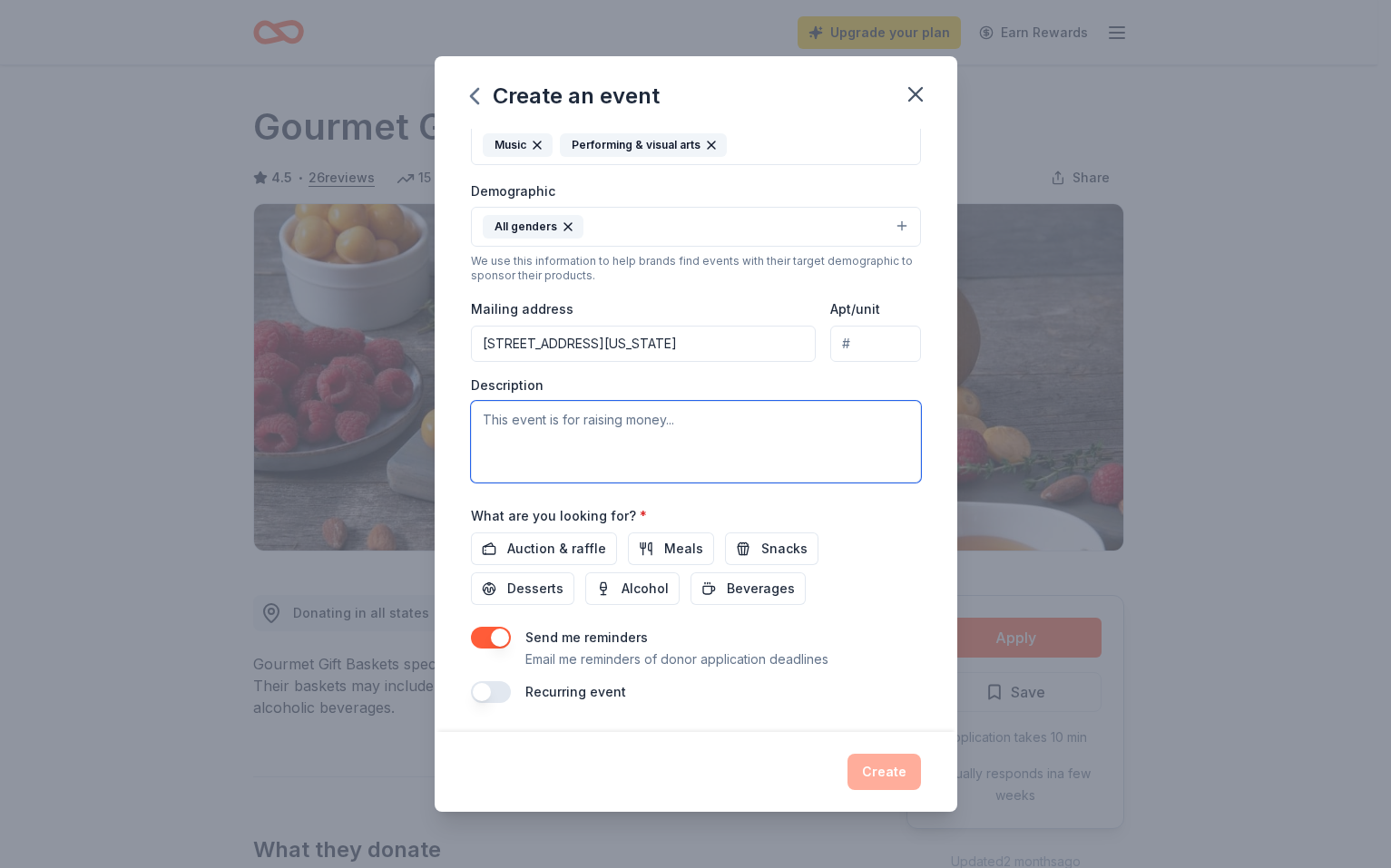
click at [602, 424] on textarea at bounding box center [695, 442] width 450 height 82
type textarea "This event is to help raise money for our emergency and short term shelter focu…"
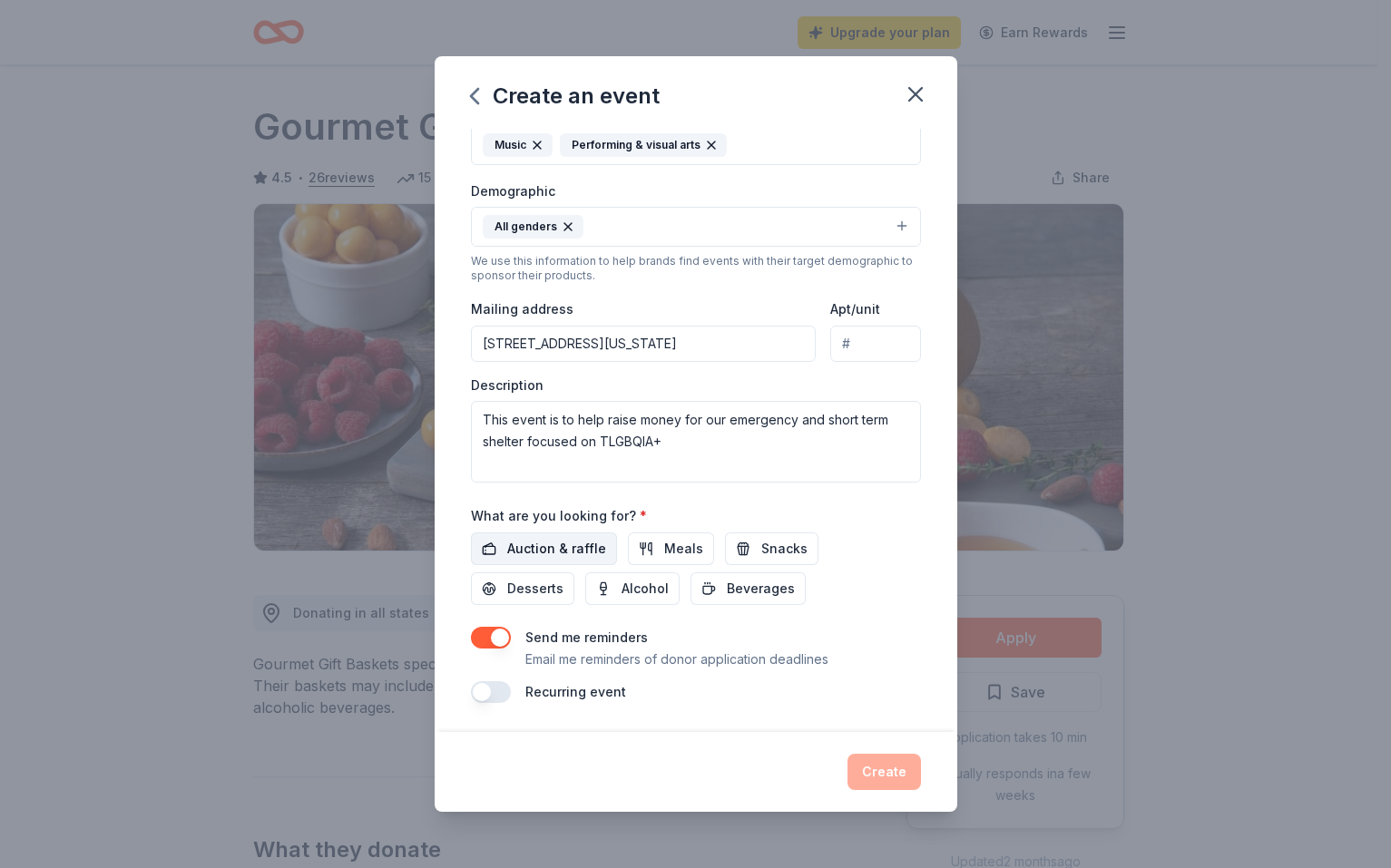
click at [565, 551] on span "Auction & raffle" at bounding box center [557, 549] width 99 height 22
click at [882, 765] on button "Create" at bounding box center [884, 772] width 73 height 37
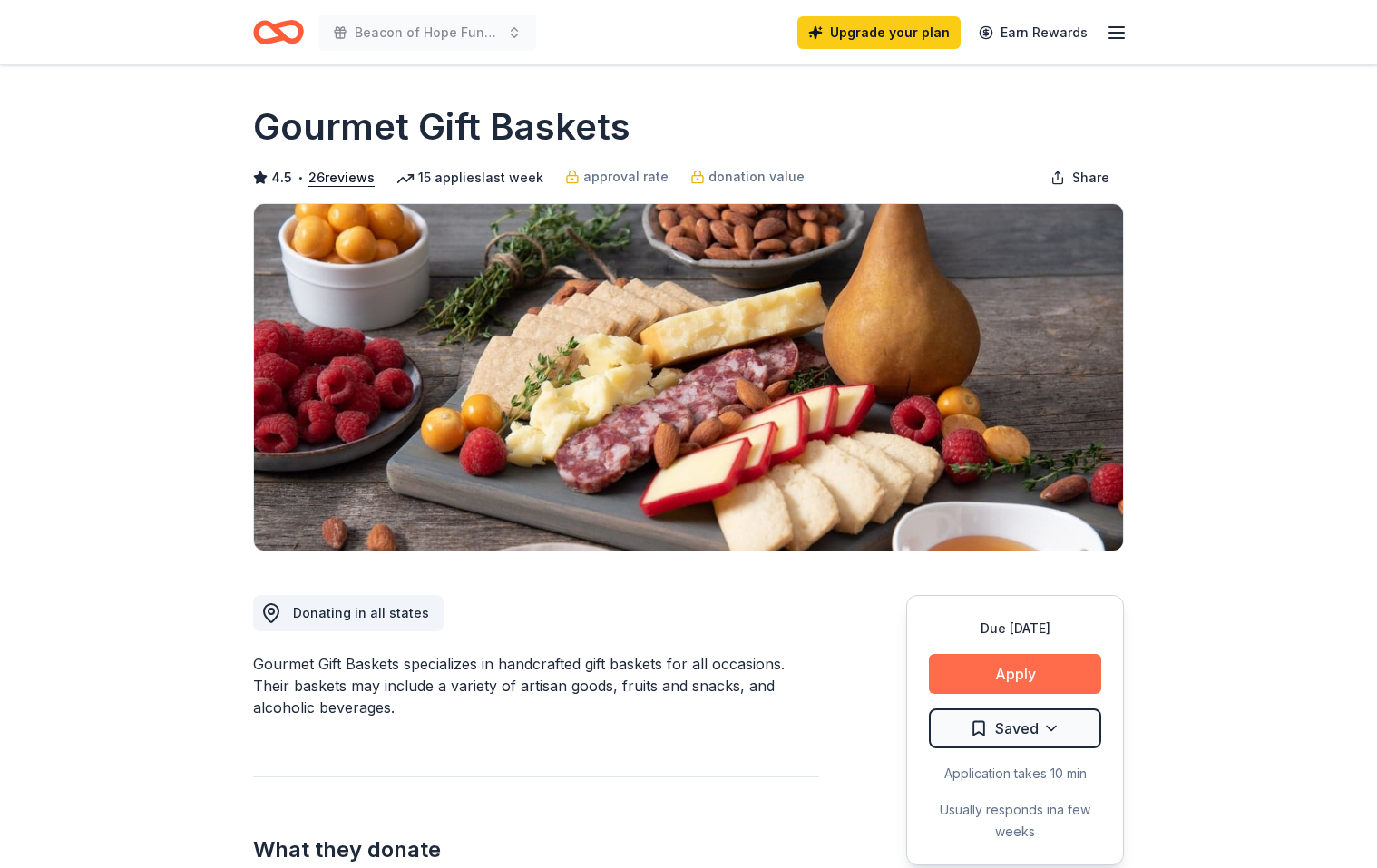
click at [990, 671] on button "Apply" at bounding box center [1015, 674] width 172 height 40
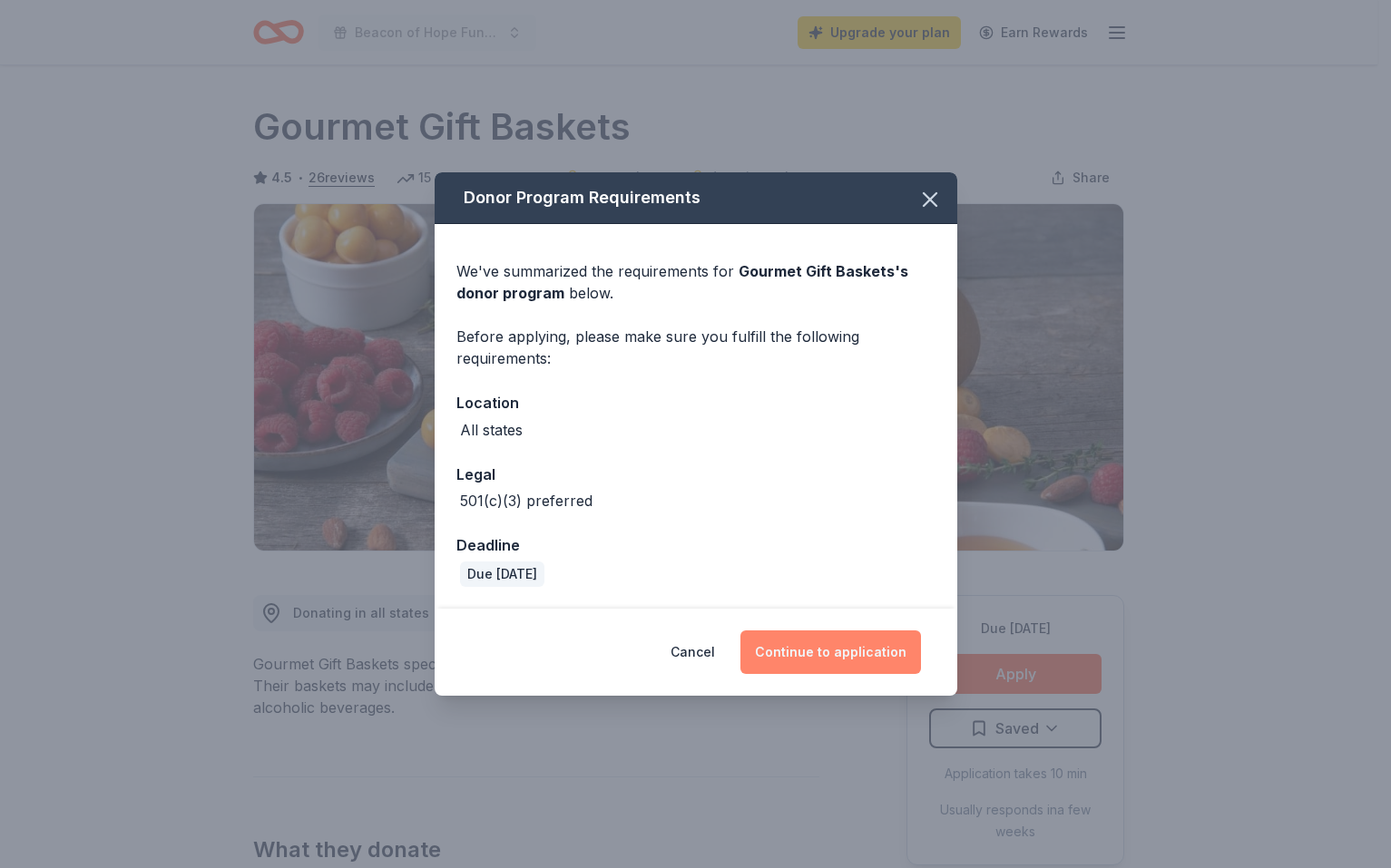
click at [817, 644] on button "Continue to application" at bounding box center [830, 652] width 181 height 43
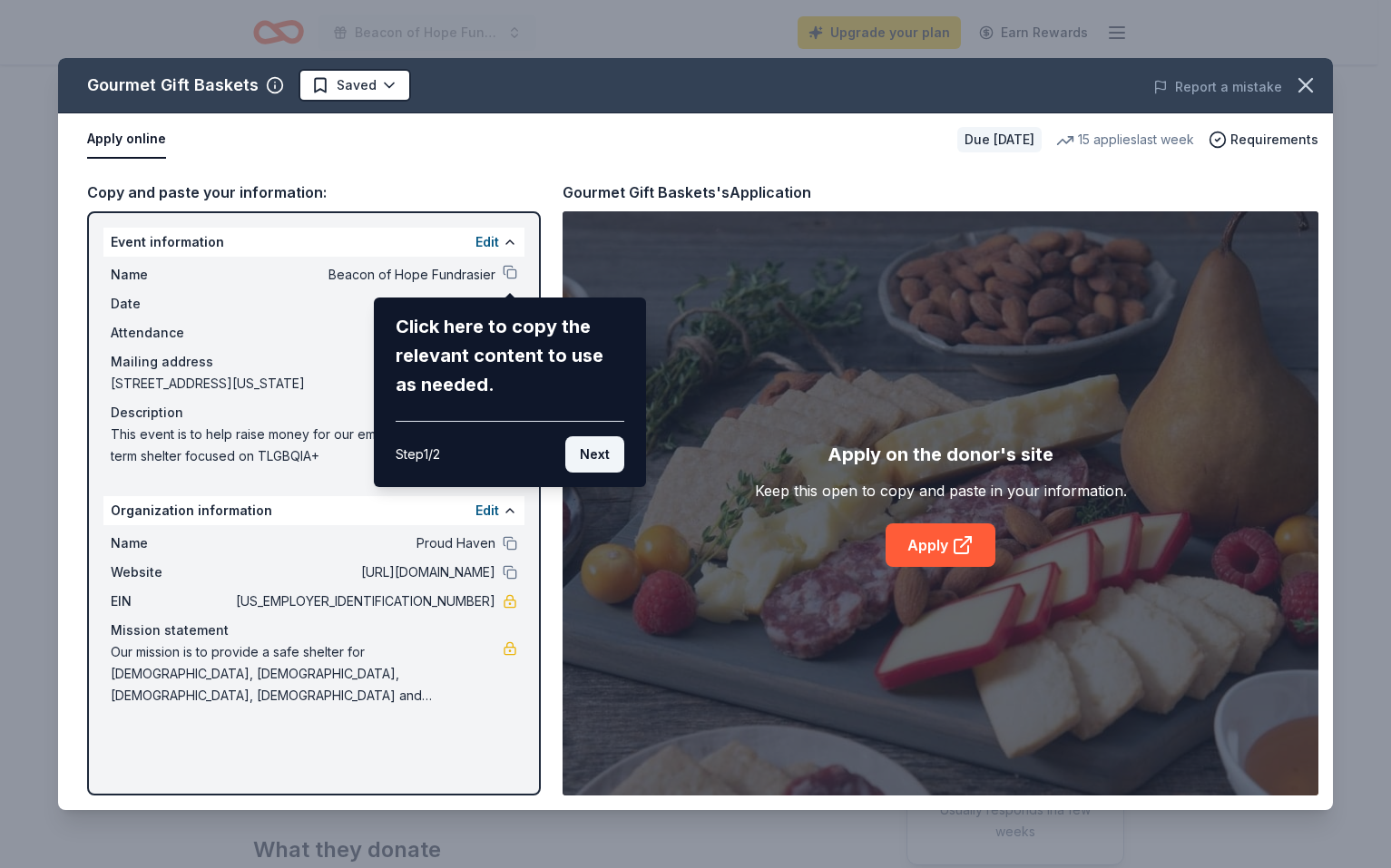
click at [579, 460] on button "Next" at bounding box center [595, 454] width 59 height 37
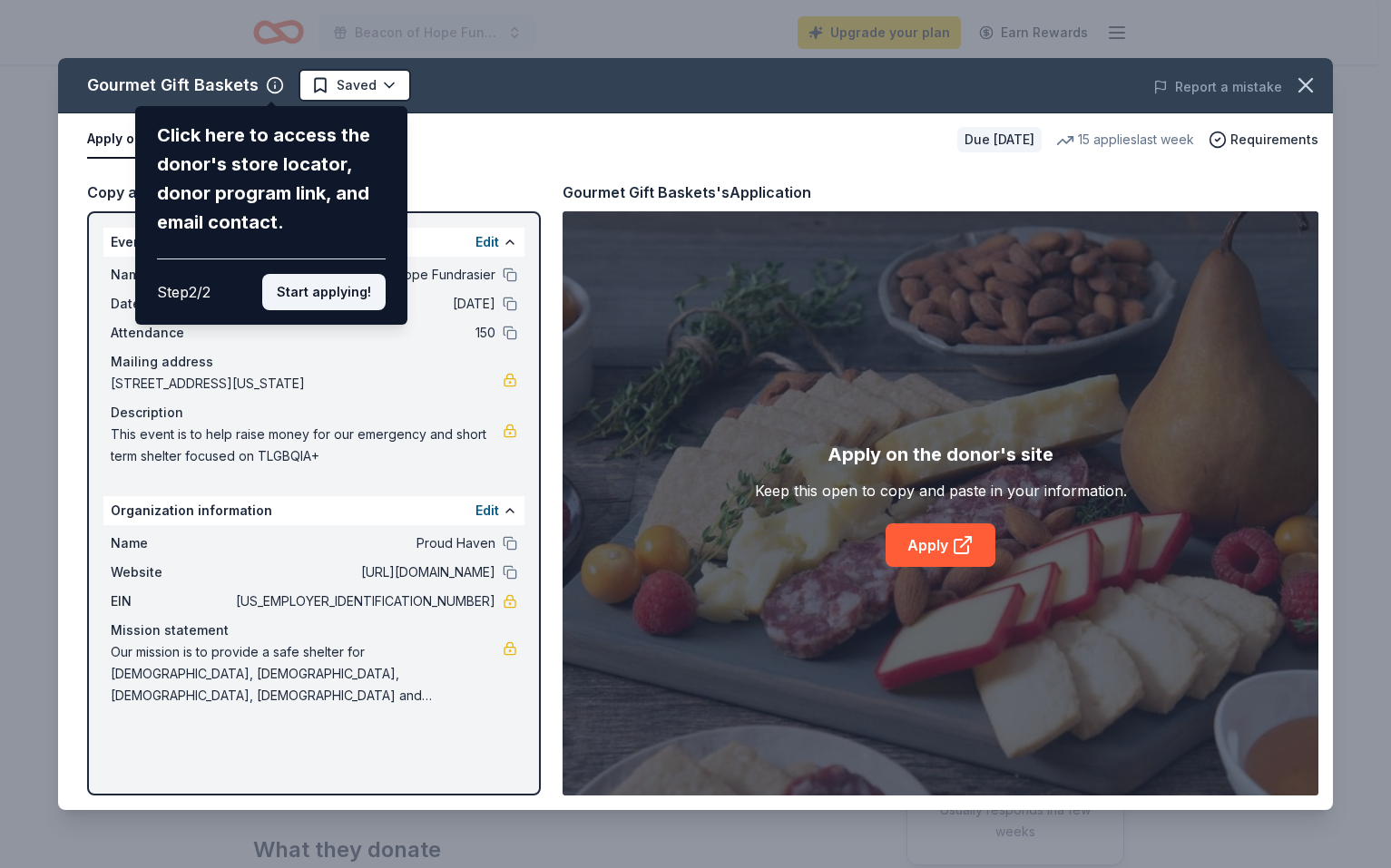
click at [312, 292] on button "Start applying!" at bounding box center [323, 292] width 124 height 37
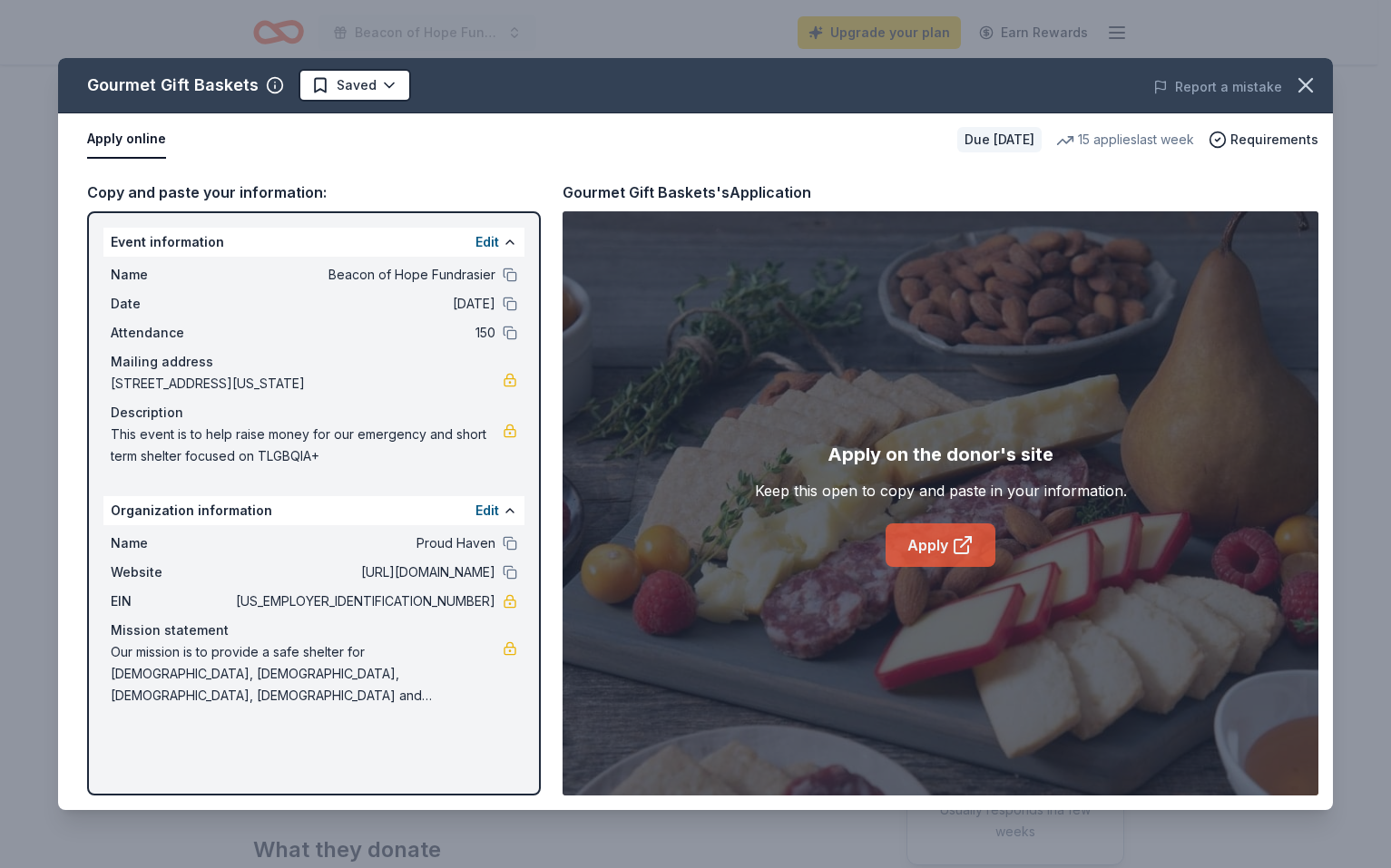
drag, startPoint x: 940, startPoint y: 543, endPoint x: 925, endPoint y: 544, distance: 15.0
click at [925, 544] on link "Apply" at bounding box center [940, 545] width 110 height 43
